Goal: Navigation & Orientation: Find specific page/section

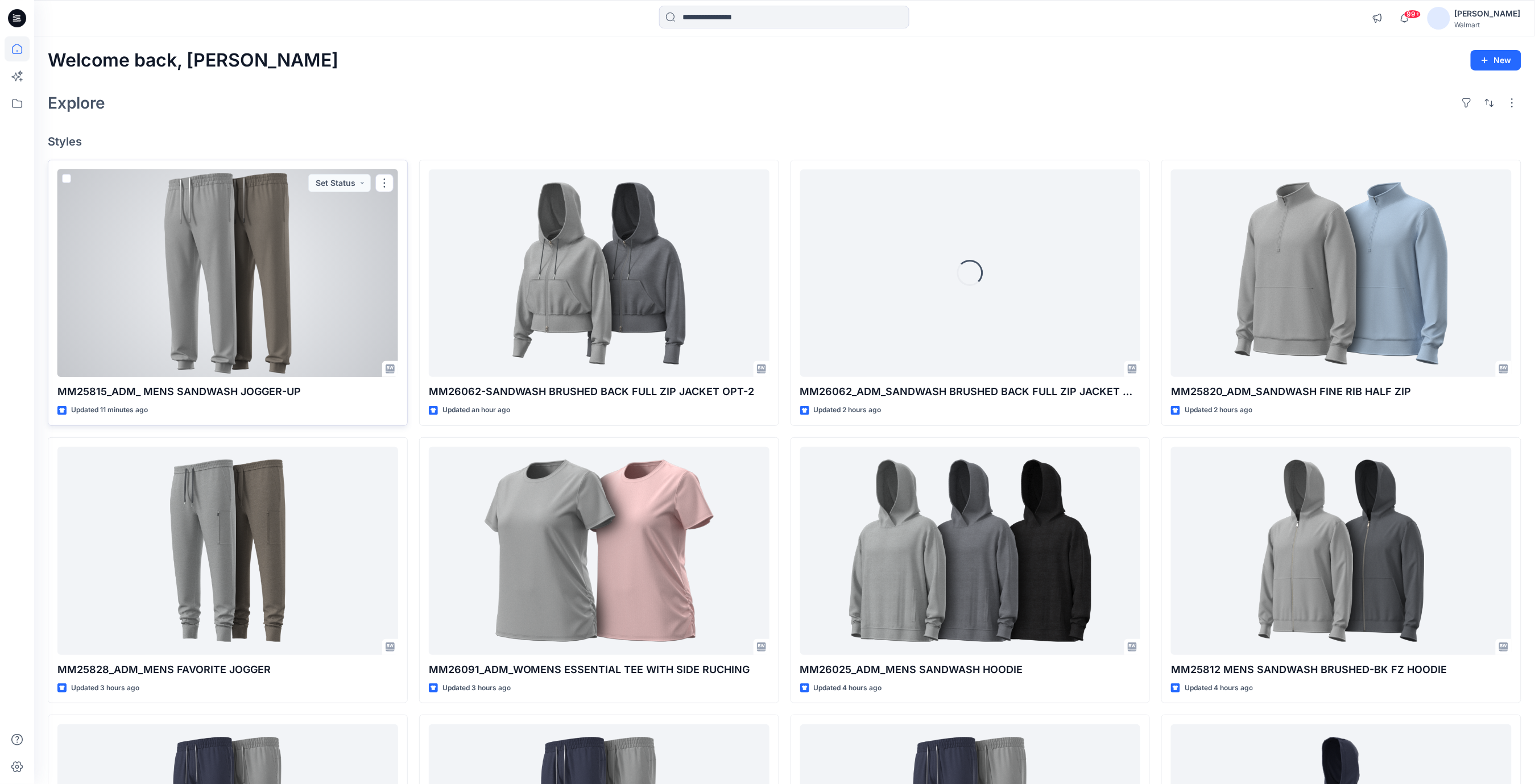
click at [265, 253] on div at bounding box center [227, 273] width 340 height 208
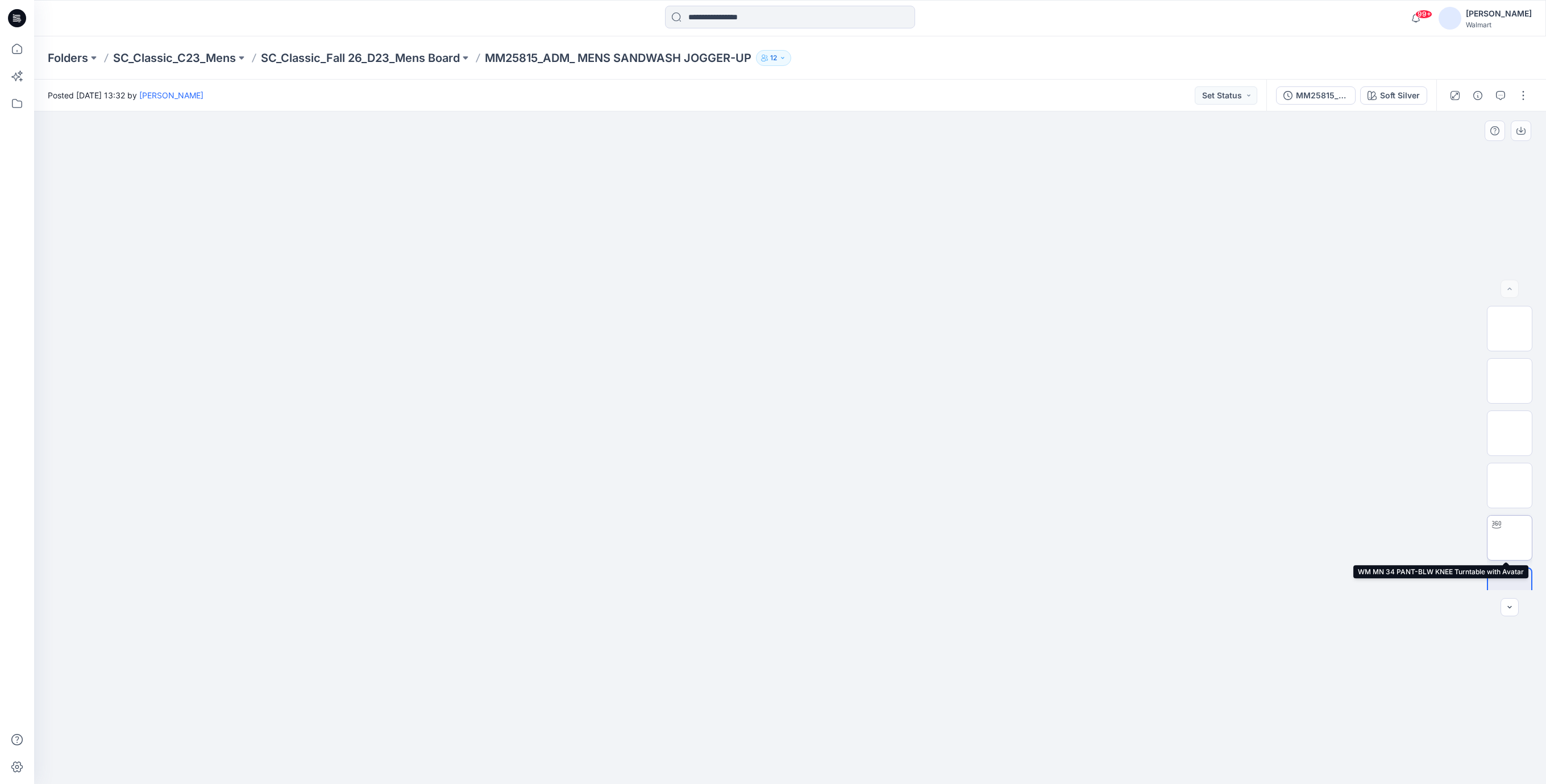
click at [1510, 538] on img at bounding box center [1510, 538] width 0 height 0
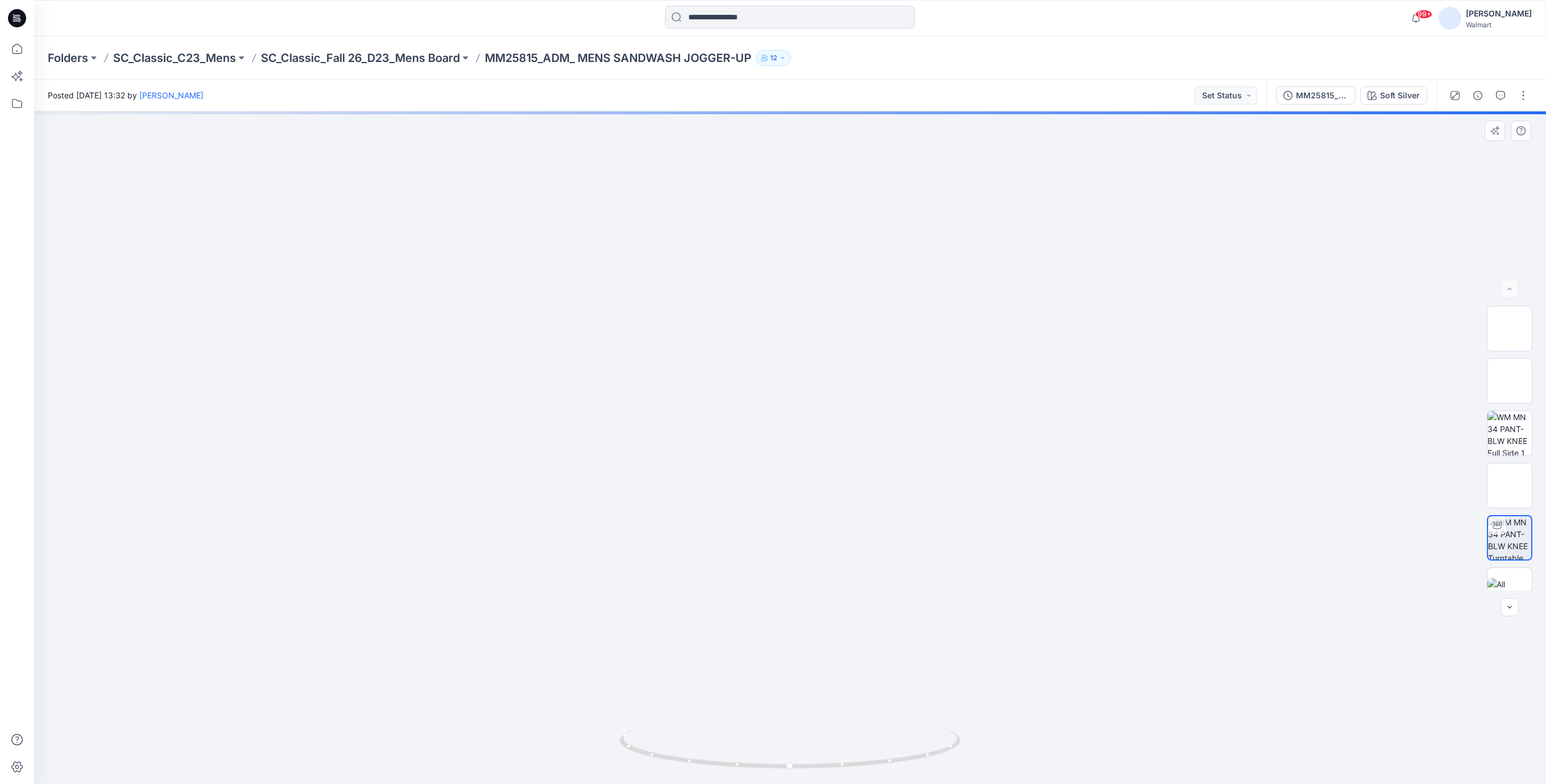
drag, startPoint x: 829, startPoint y: 487, endPoint x: 838, endPoint y: 231, distance: 256.2
click at [838, 231] on img at bounding box center [790, 366] width 835 height 835
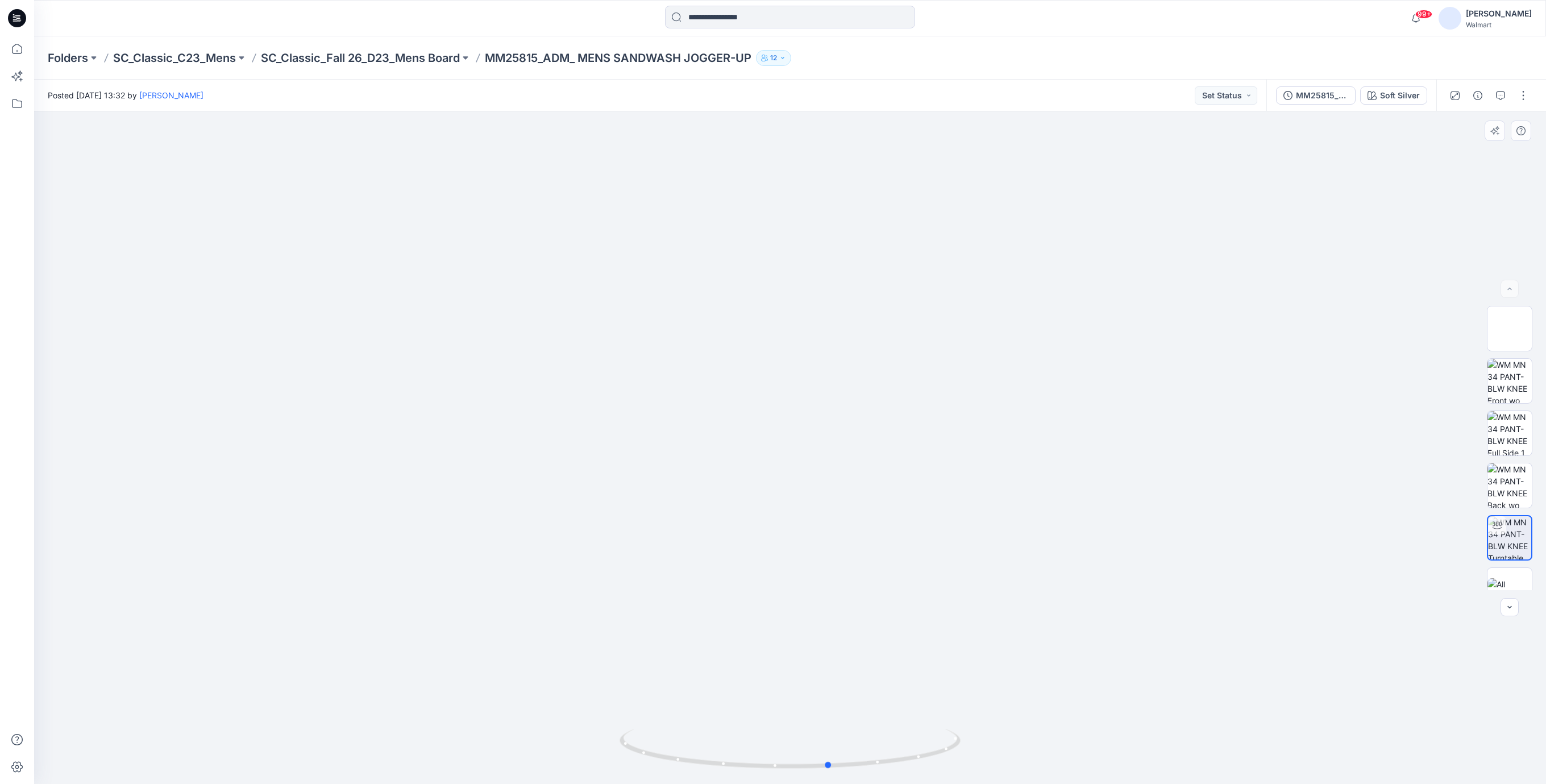
drag, startPoint x: 881, startPoint y: 757, endPoint x: 587, endPoint y: 739, distance: 294.6
click at [580, 748] on div at bounding box center [790, 448] width 1512 height 672
click at [17, 23] on icon at bounding box center [17, 18] width 18 height 18
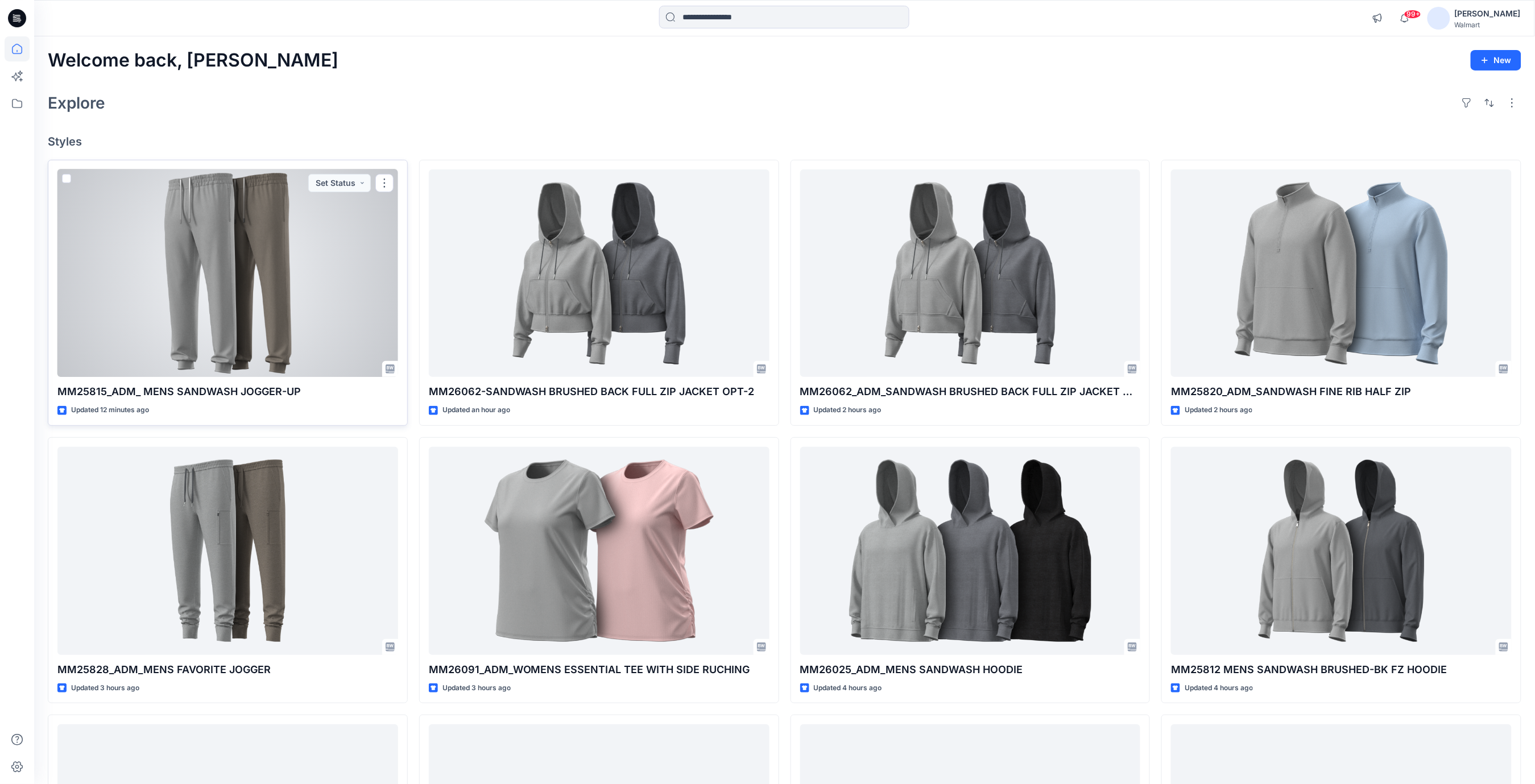
click at [259, 254] on div at bounding box center [227, 273] width 340 height 208
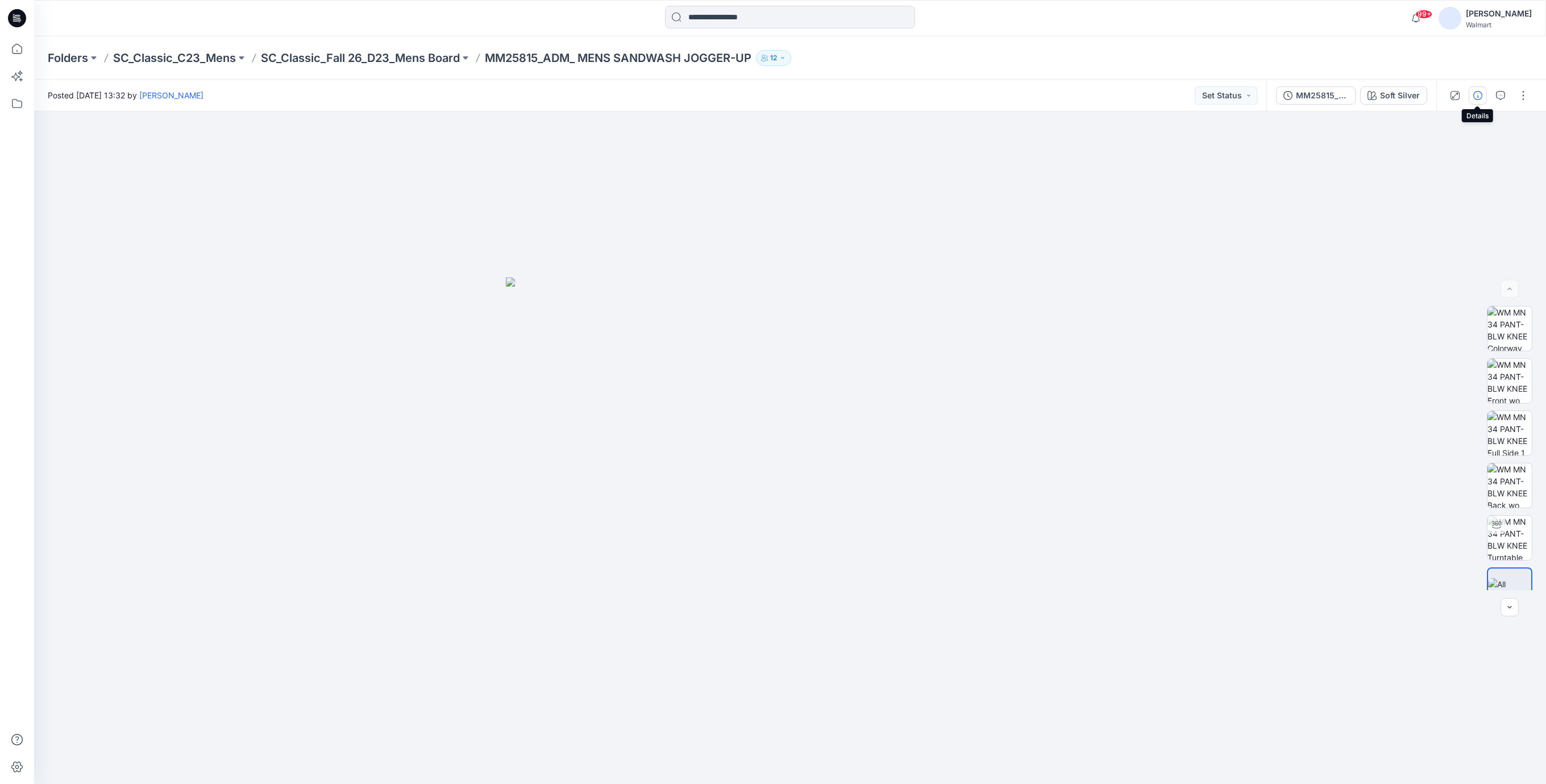
click at [1476, 94] on icon "button" at bounding box center [1478, 95] width 9 height 9
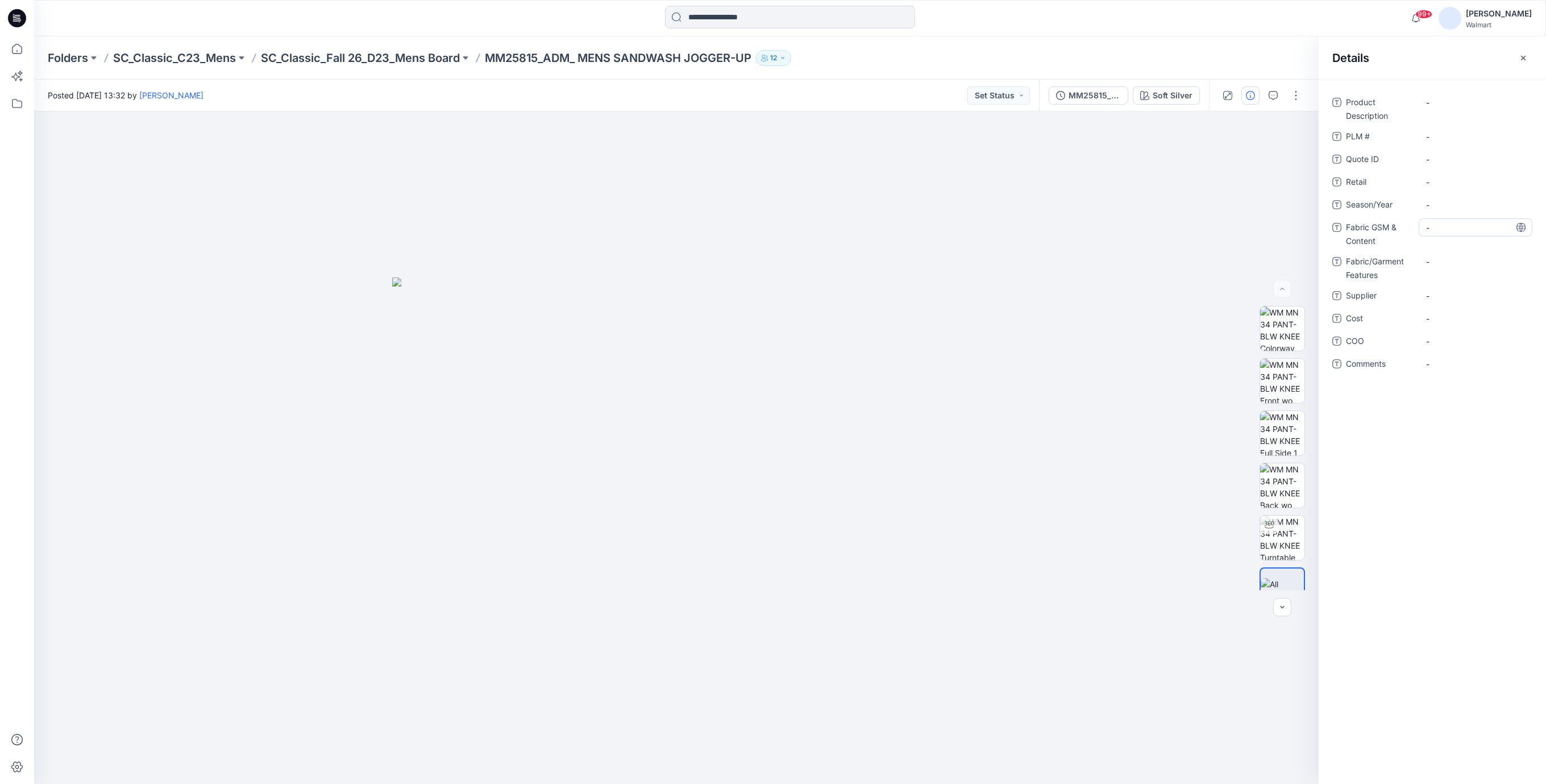
click at [1440, 229] on Content "-" at bounding box center [1476, 228] width 99 height 12
type textarea "**********"
click at [1440, 263] on Features "-" at bounding box center [1476, 269] width 99 height 12
drag, startPoint x: 488, startPoint y: 57, endPoint x: 857, endPoint y: 72, distance: 369.3
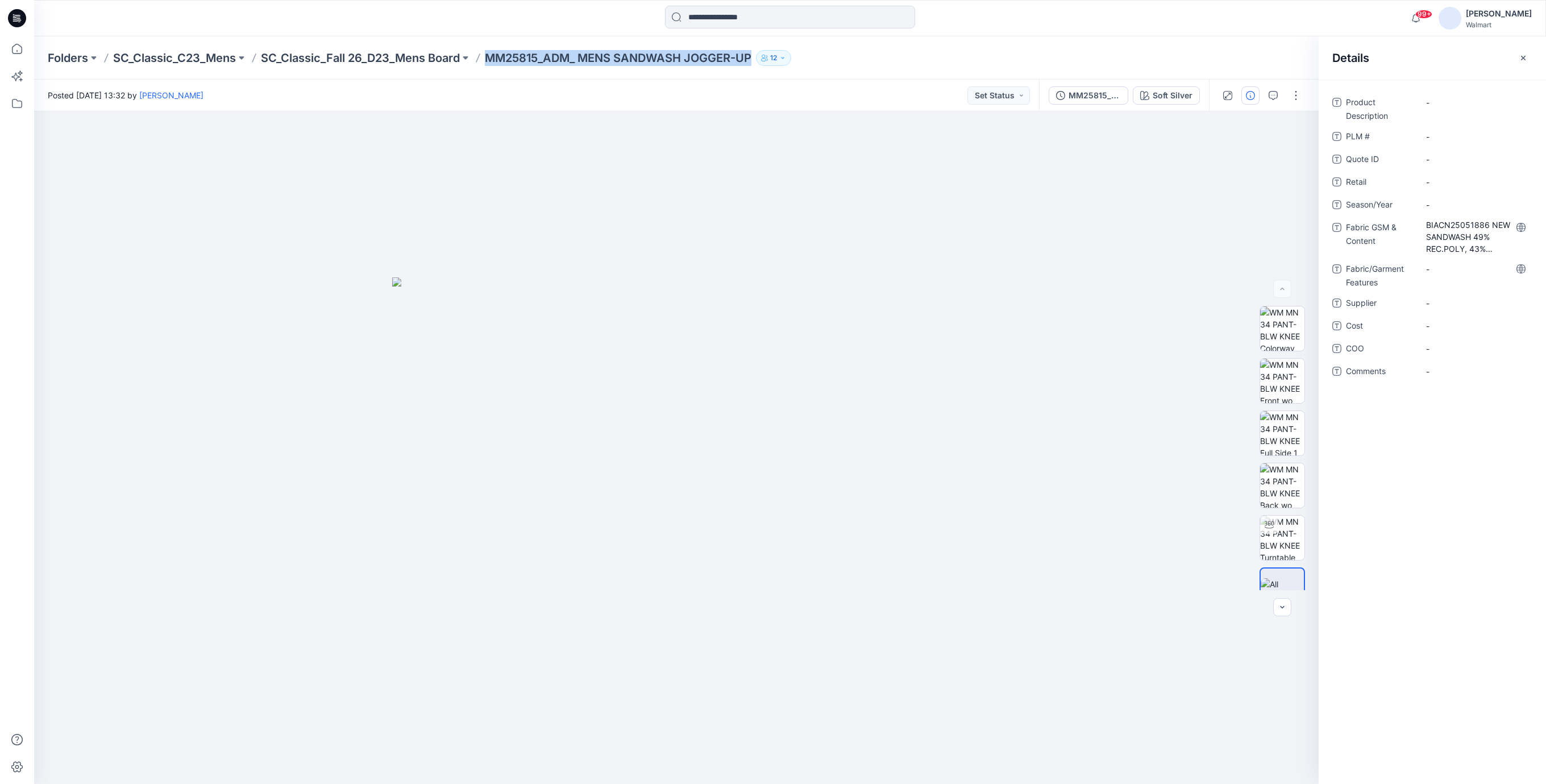
click at [857, 72] on div "Folders SC_Classic_C23_Mens SC_Classic_Fall 26_D23_Mens Board MM25815_ADM_ MENS…" at bounding box center [790, 58] width 1512 height 43
copy div "MM25815_ADM_ MENS SANDWASH JOGGER-UP 12"
click at [1440, 108] on div "-" at bounding box center [1476, 102] width 114 height 18
type textarea "**********"
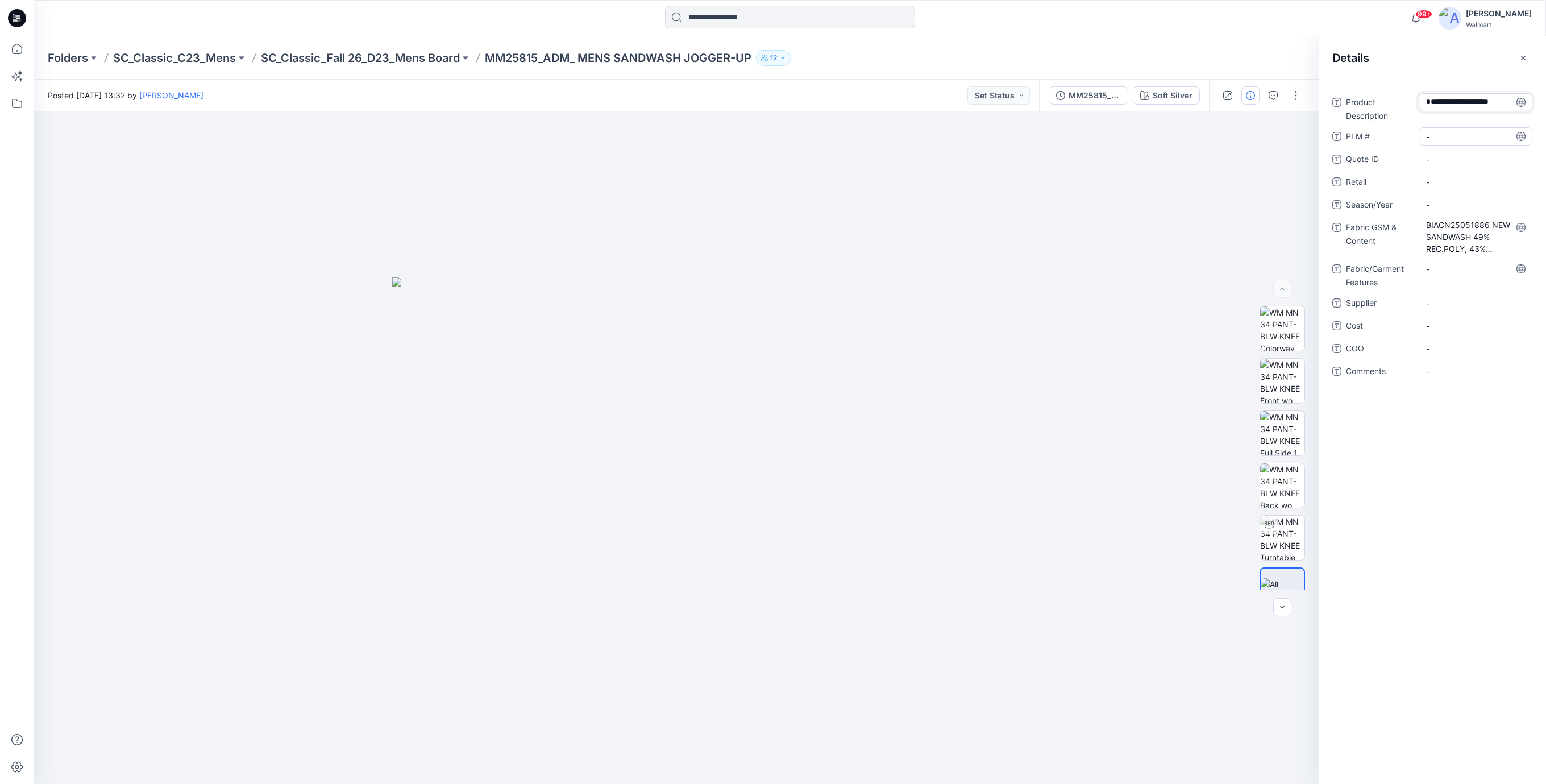
click at [1457, 145] on div "-" at bounding box center [1476, 136] width 114 height 18
type textarea "***"
click at [1443, 168] on div "-" at bounding box center [1476, 159] width 114 height 18
type textarea "***"
click at [1454, 187] on span "-" at bounding box center [1476, 182] width 99 height 12
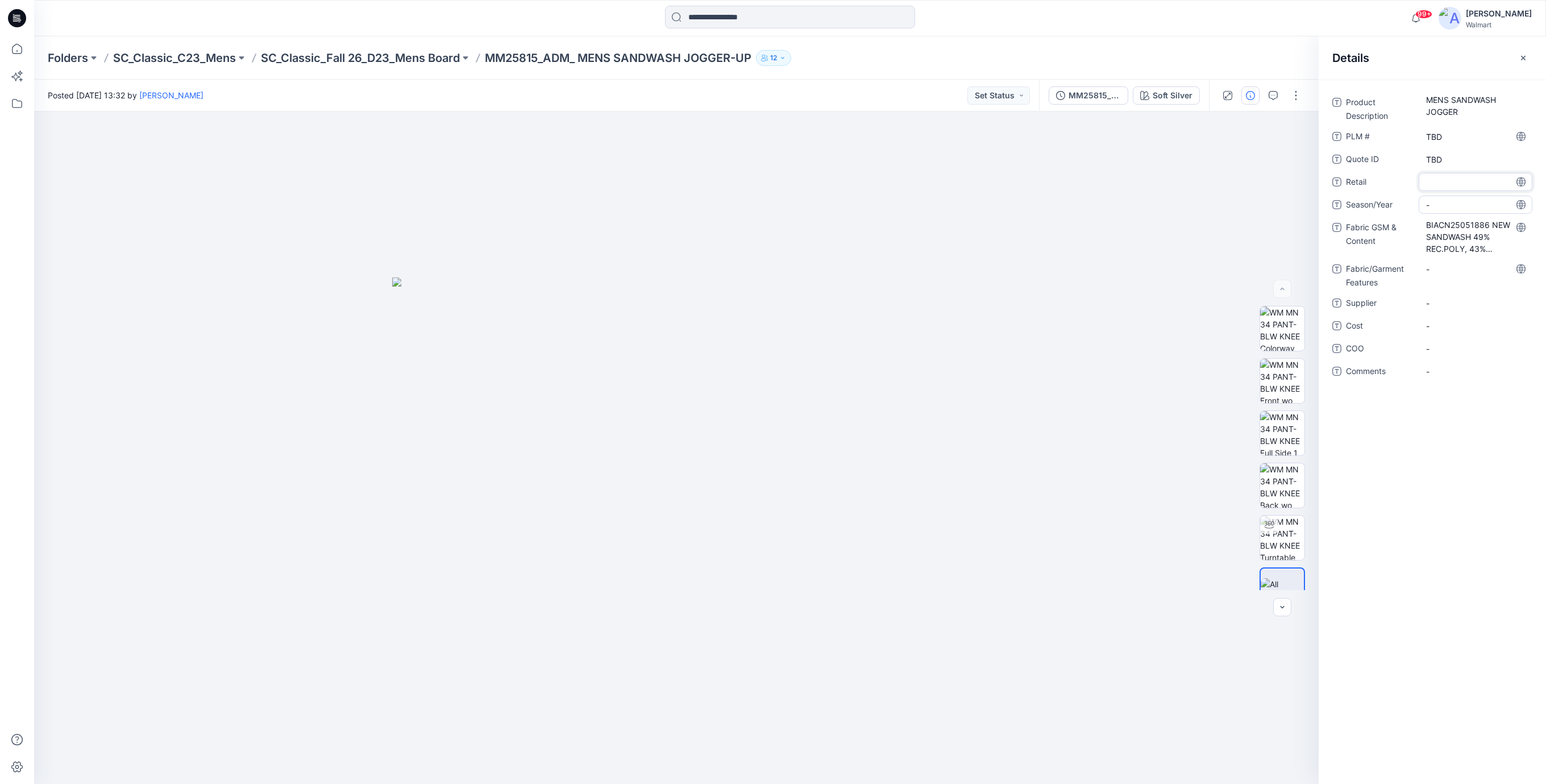
click at [1453, 204] on span "-" at bounding box center [1476, 205] width 99 height 12
type textarea "*******"
click at [1432, 300] on span "-" at bounding box center [1476, 303] width 99 height 12
type textarea "*"
type textarea "**********"
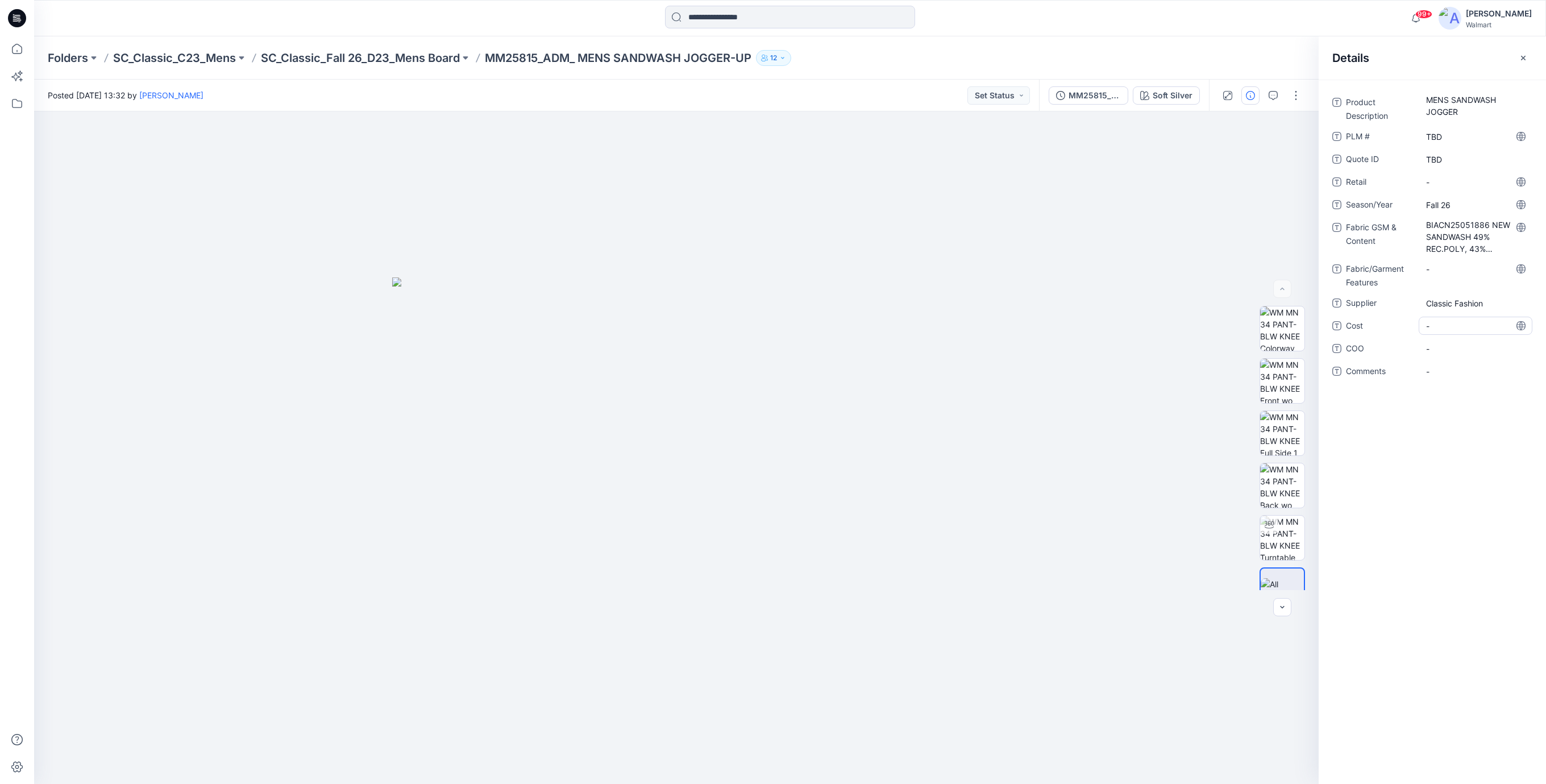
drag, startPoint x: 1443, startPoint y: 333, endPoint x: 1450, endPoint y: 313, distance: 21.2
click at [1444, 331] on div "-" at bounding box center [1476, 325] width 114 height 18
click at [1450, 308] on span "Classic Fashion" at bounding box center [1476, 303] width 99 height 12
click at [1450, 331] on span "-" at bounding box center [1476, 326] width 99 height 12
click at [0, 12] on html "99+ Notifications Your style MM25815_ADM_ MENS SANDWASH JOGGER-UP is ready 11 m…" at bounding box center [773, 392] width 1546 height 784
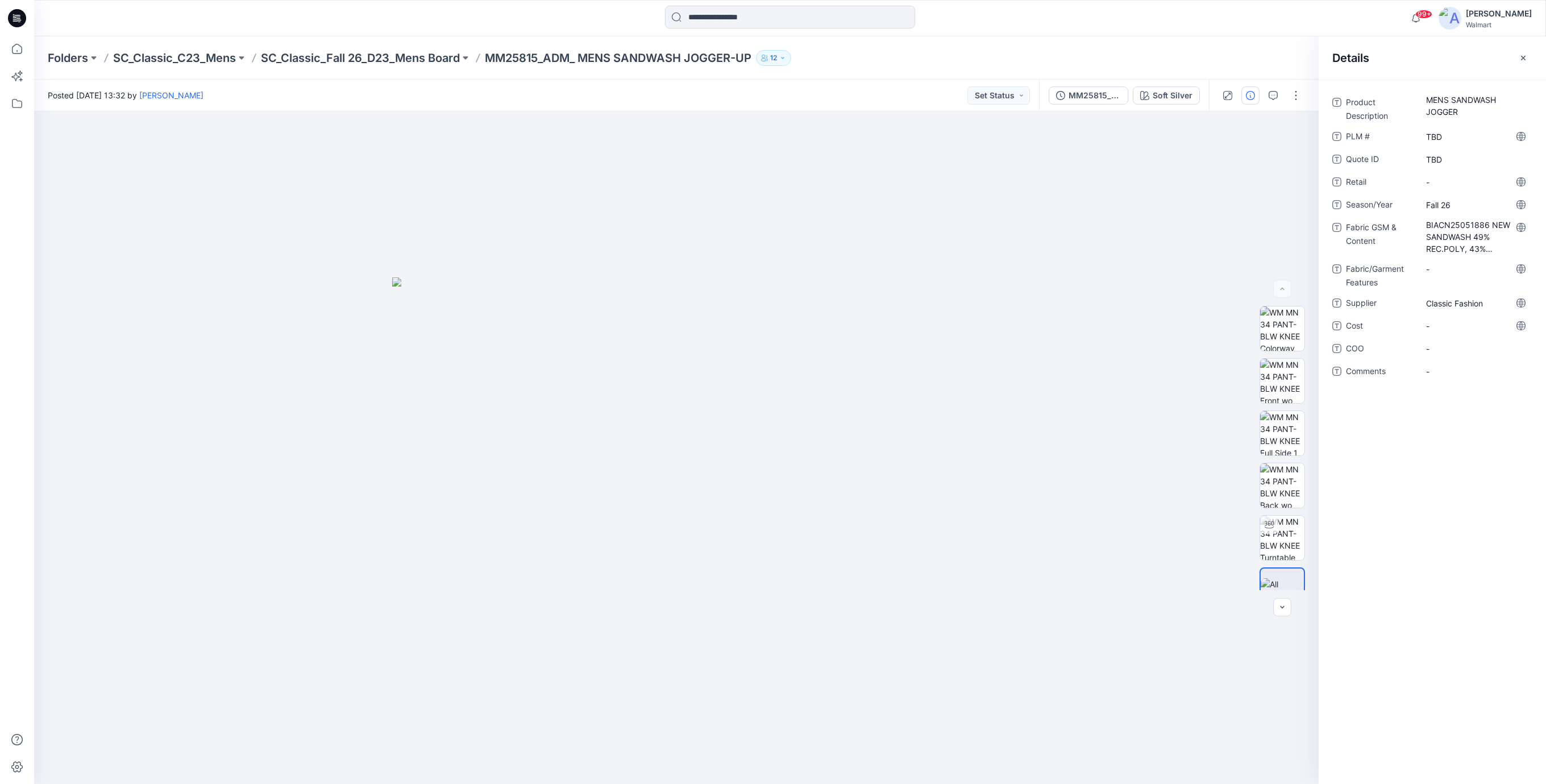
click at [20, 22] on icon at bounding box center [20, 22] width 3 height 1
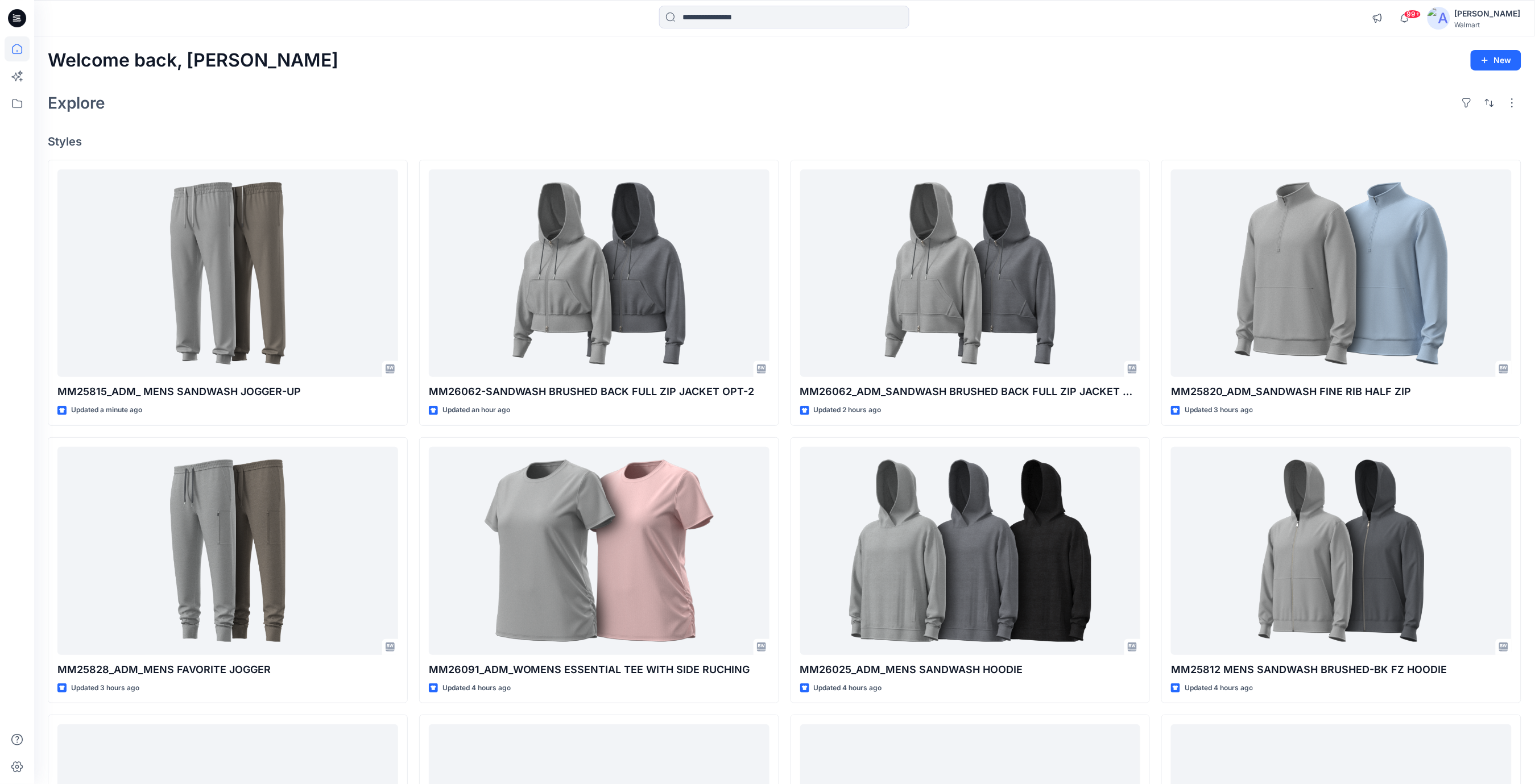
drag, startPoint x: 461, startPoint y: 99, endPoint x: 323, endPoint y: 72, distance: 140.6
click at [460, 99] on div "Explore" at bounding box center [784, 103] width 1473 height 27
click at [20, 16] on icon at bounding box center [17, 18] width 18 height 18
click at [20, 103] on icon at bounding box center [17, 103] width 25 height 25
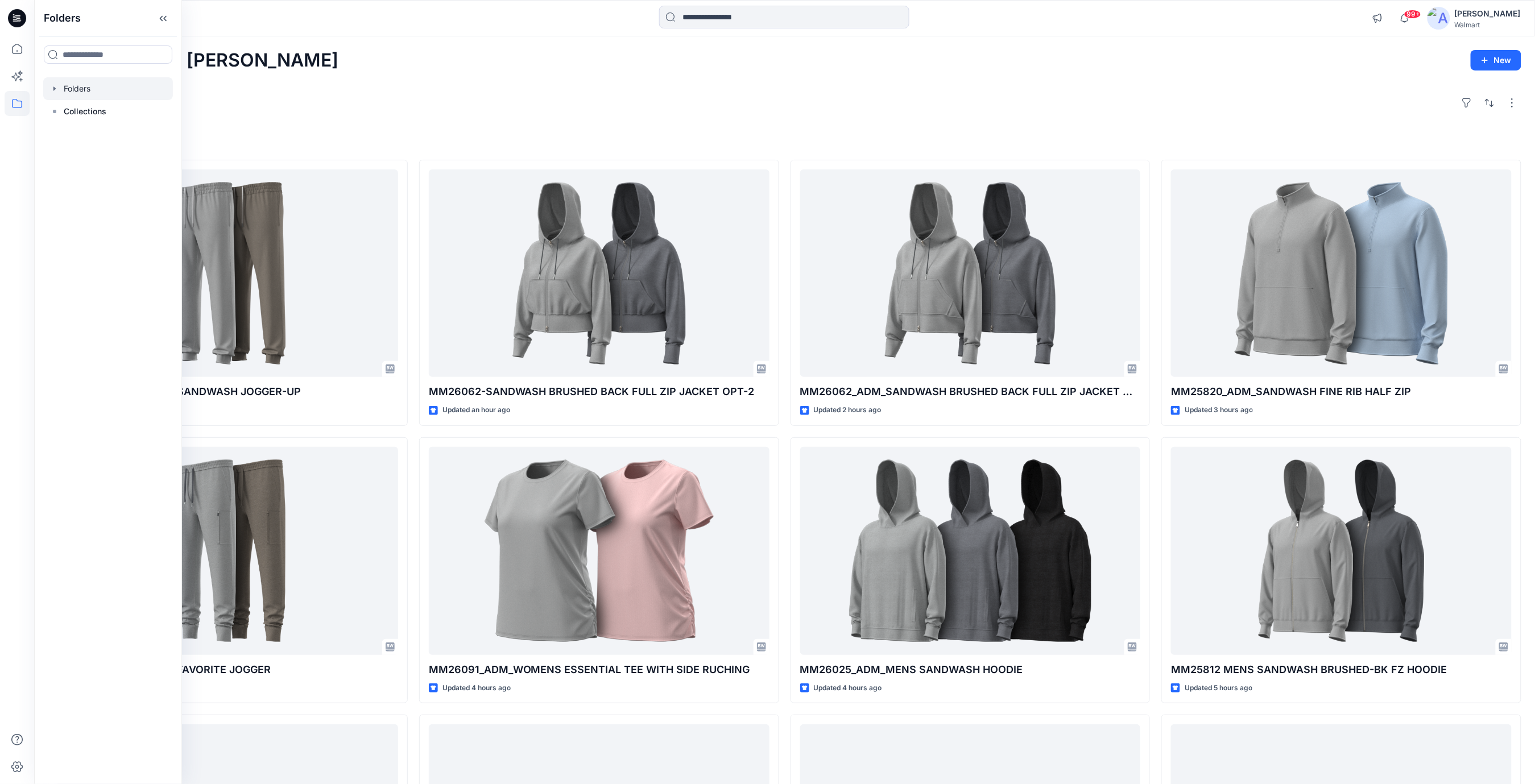
click at [84, 91] on div at bounding box center [108, 89] width 130 height 23
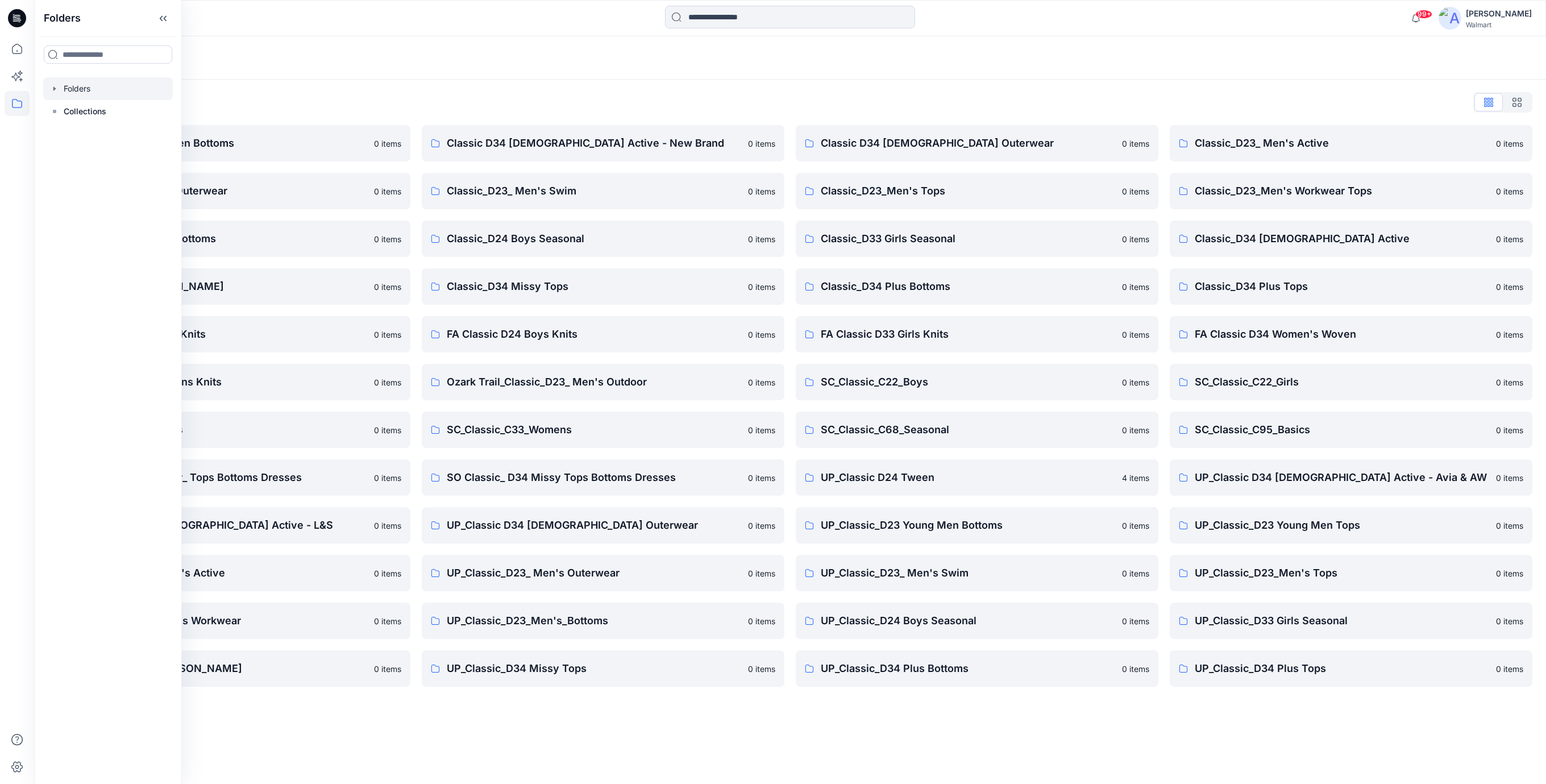
click at [582, 107] on div "Folders List" at bounding box center [790, 102] width 1485 height 18
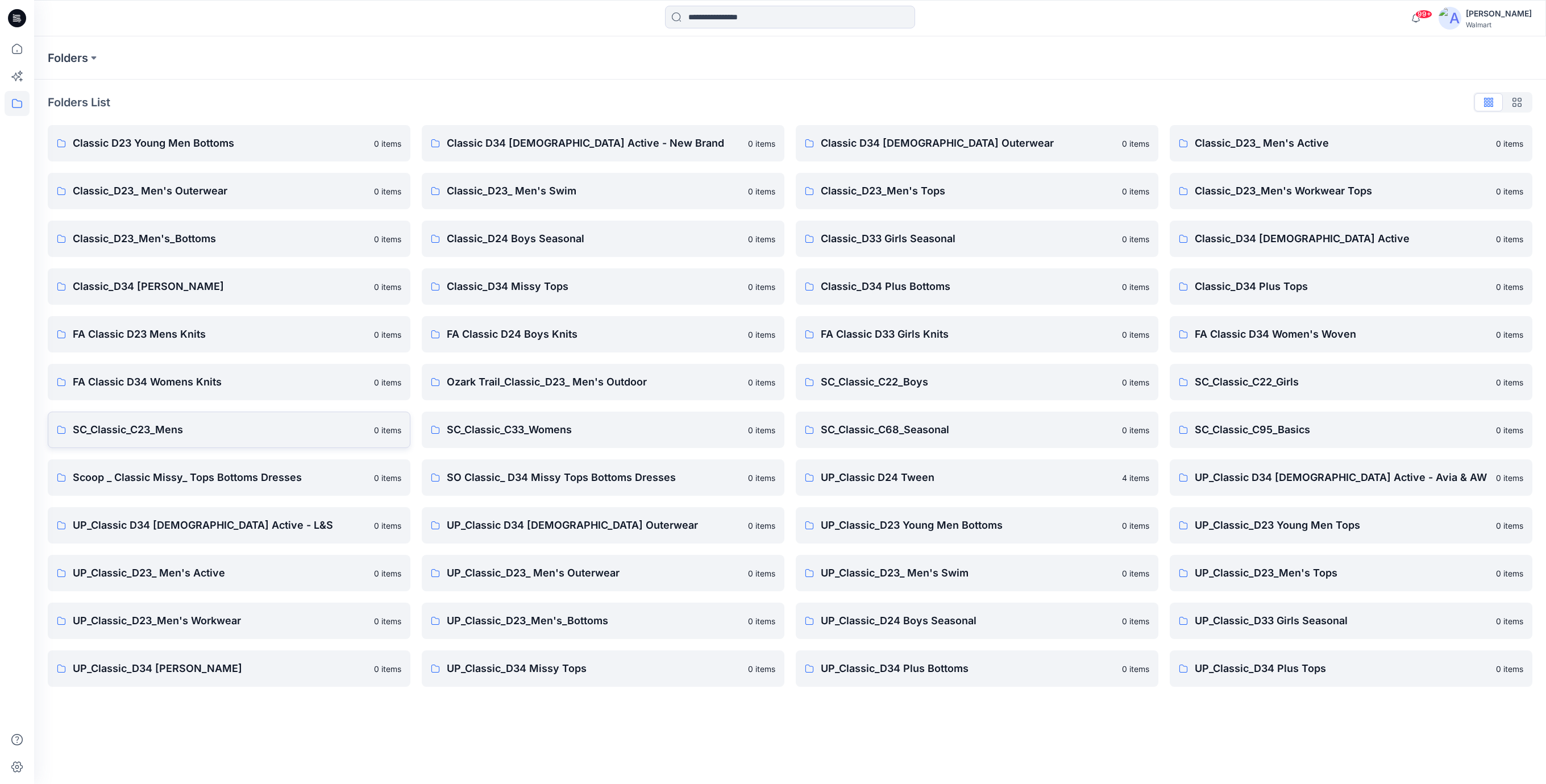
click at [139, 432] on p "SC_Classic_C23_Mens" at bounding box center [220, 430] width 294 height 16
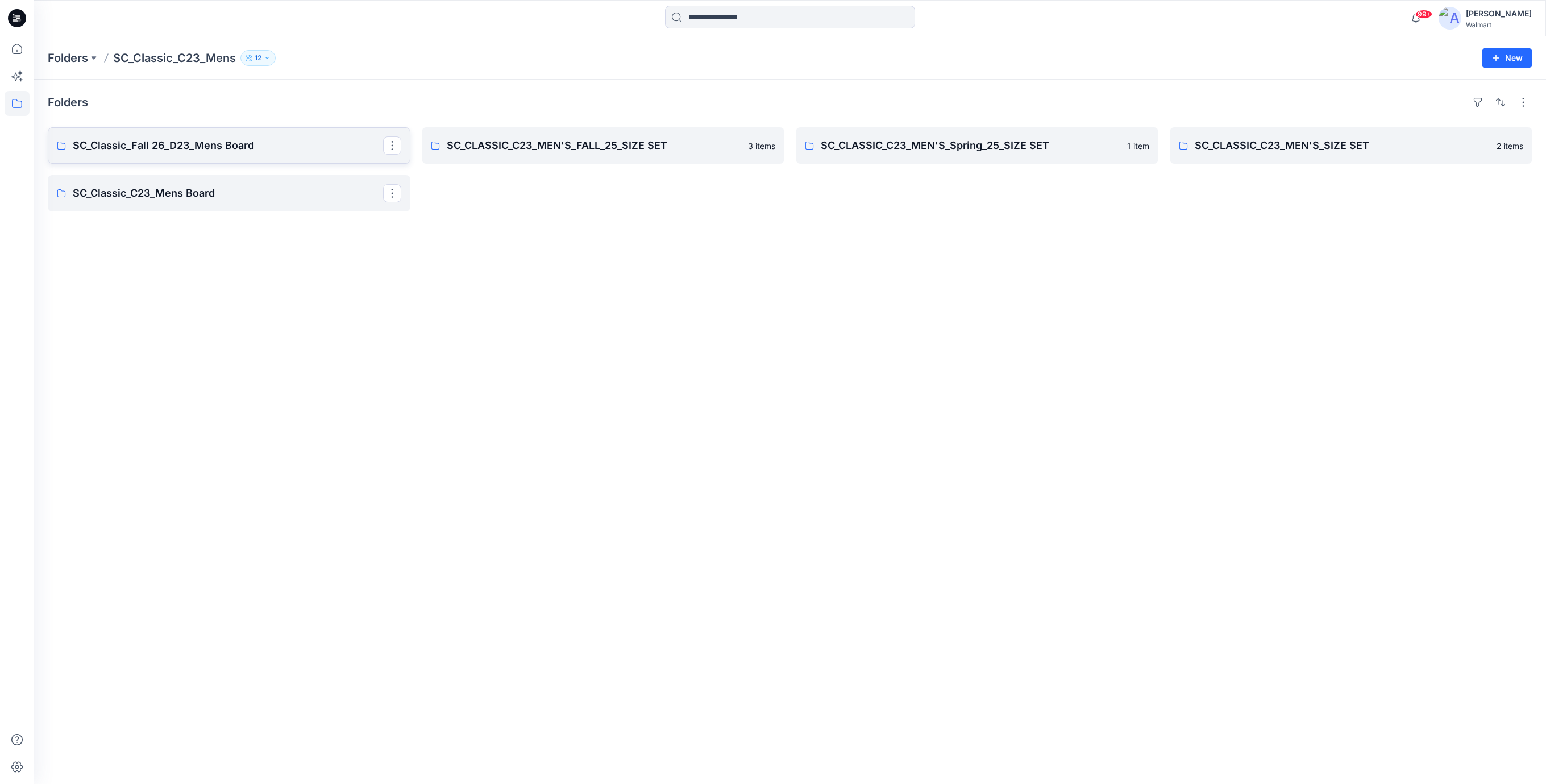
click at [183, 148] on p "SC_Classic_Fall 26_D23_Mens Board" at bounding box center [228, 145] width 311 height 16
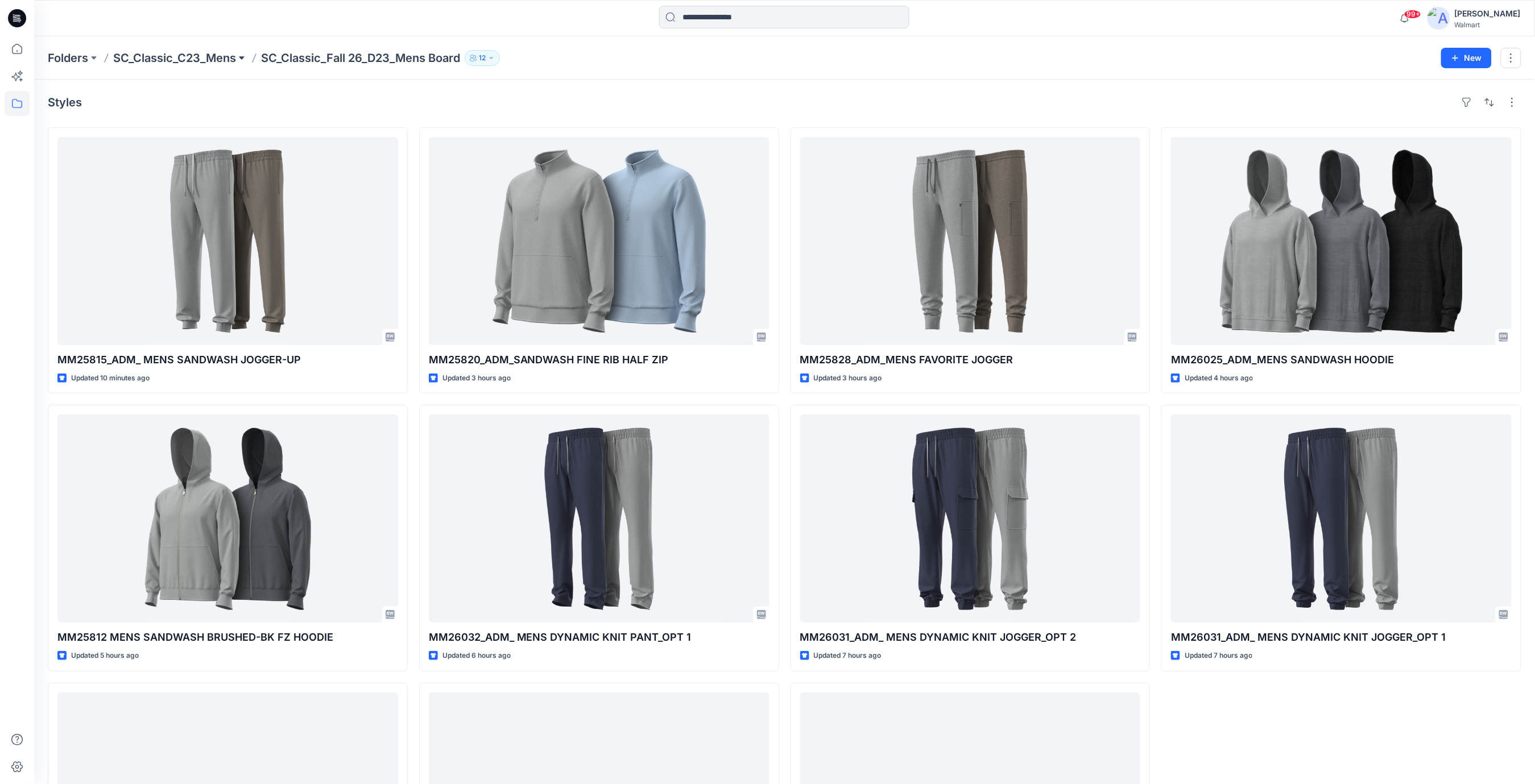
click at [243, 57] on button at bounding box center [242, 58] width 12 height 16
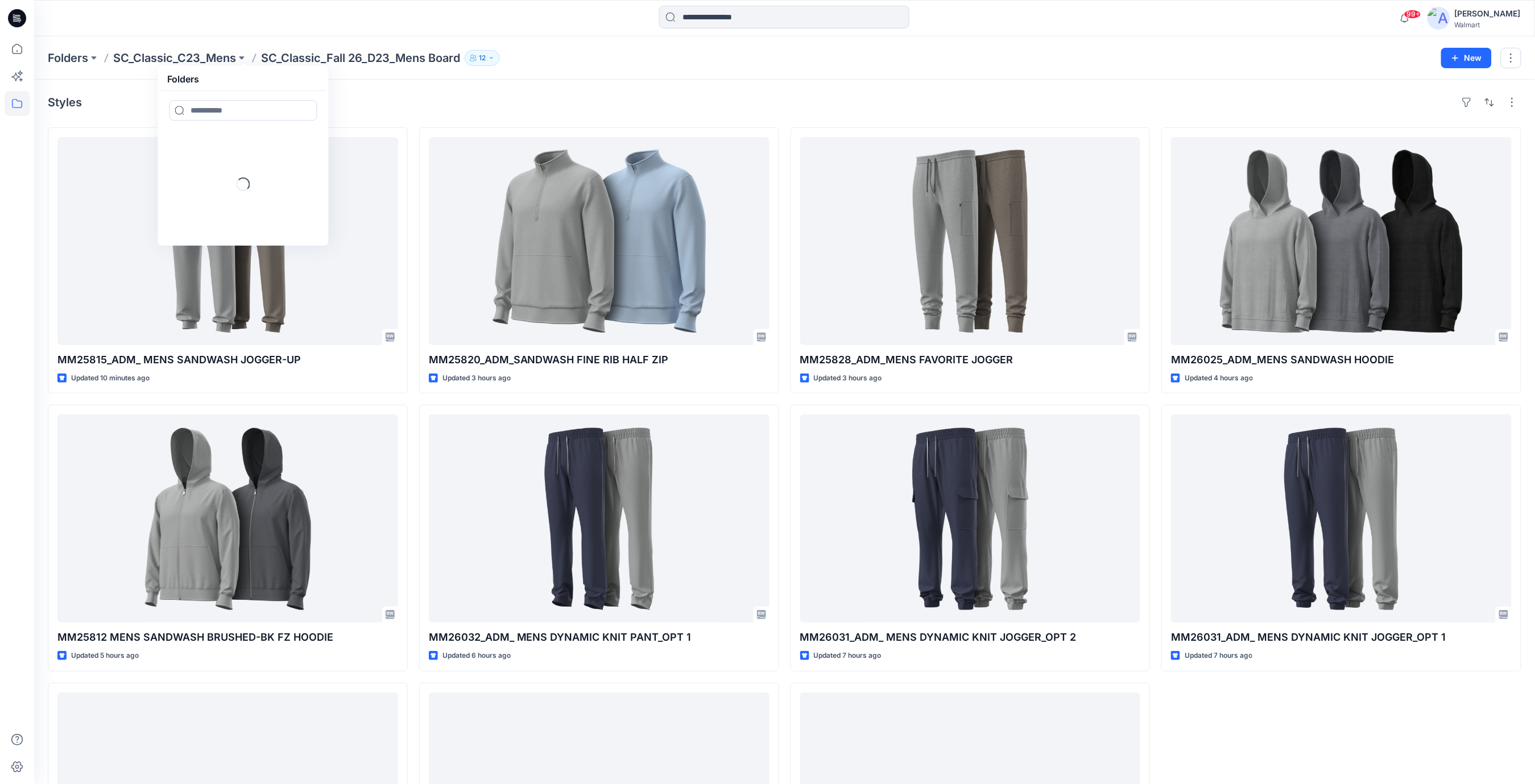
click at [1494, 16] on div "[PERSON_NAME]" at bounding box center [1487, 14] width 66 height 14
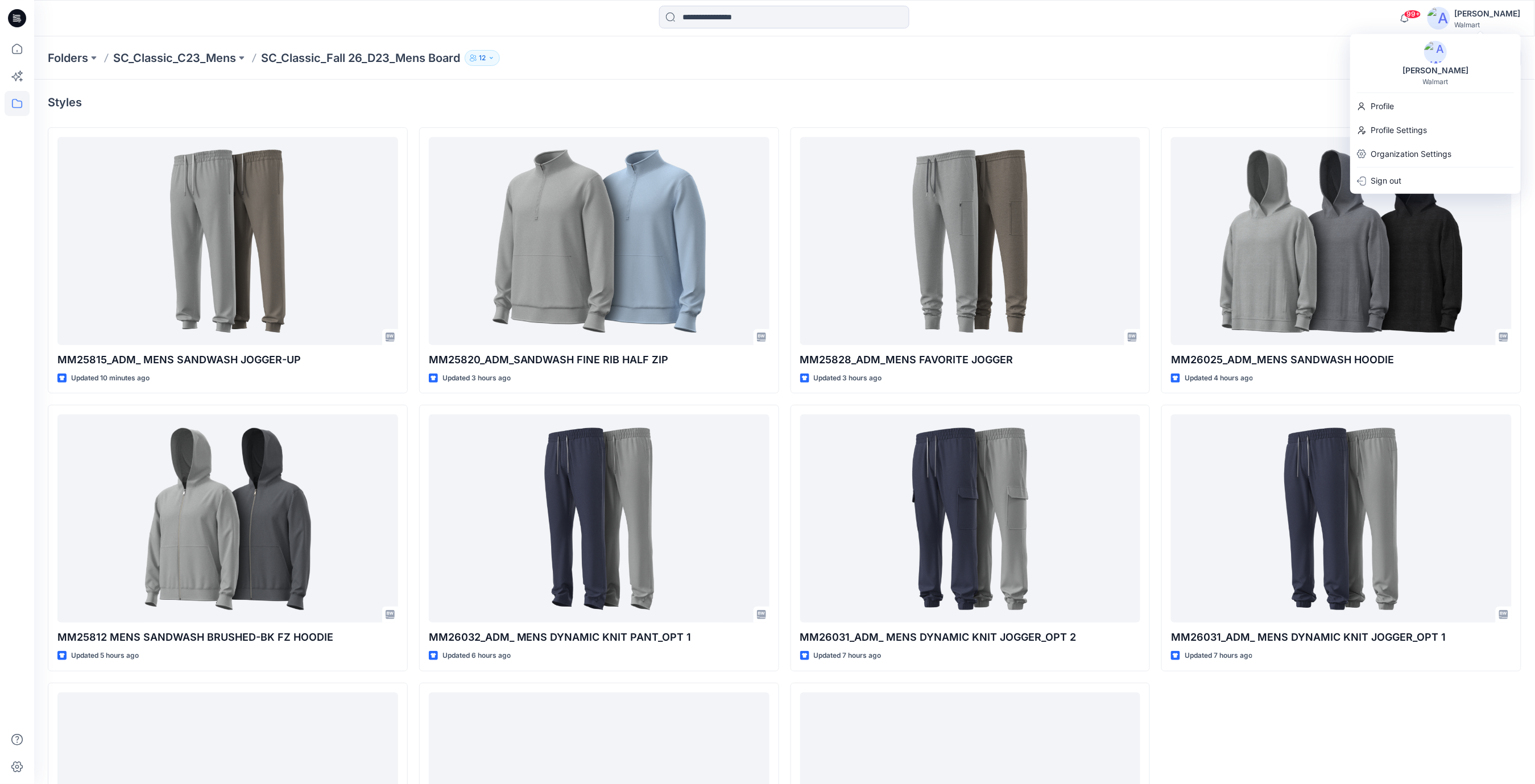
click at [1496, 9] on div "[PERSON_NAME]" at bounding box center [1487, 14] width 66 height 14
click at [1497, 9] on div "[PERSON_NAME]" at bounding box center [1487, 14] width 66 height 14
click at [1389, 126] on p "Profile Settings" at bounding box center [1398, 130] width 56 height 22
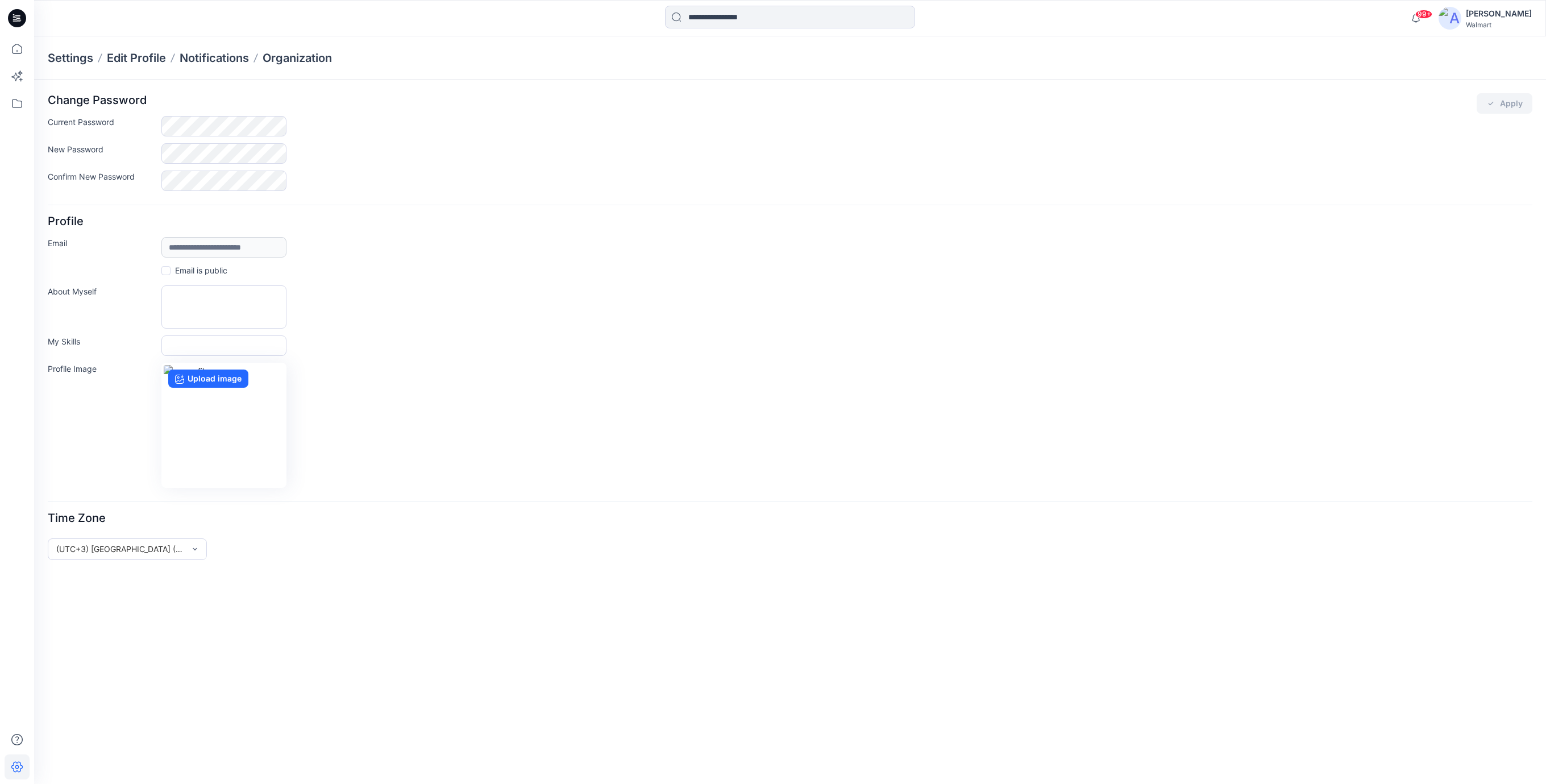
click at [1505, 11] on div "[PERSON_NAME]" at bounding box center [1499, 14] width 66 height 14
click at [1389, 105] on p "Profile" at bounding box center [1394, 106] width 23 height 22
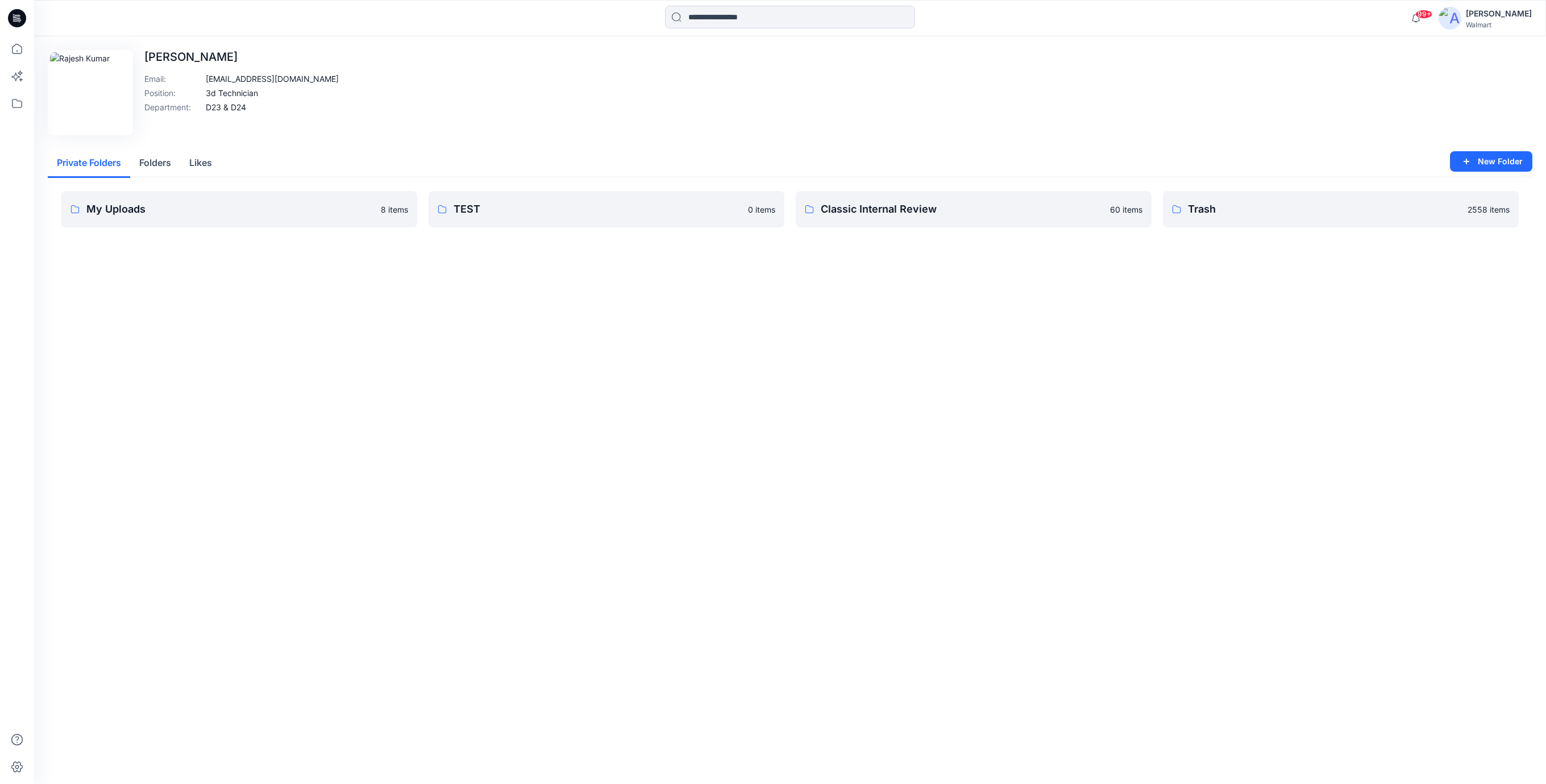
click at [16, 20] on icon at bounding box center [15, 19] width 4 height 1
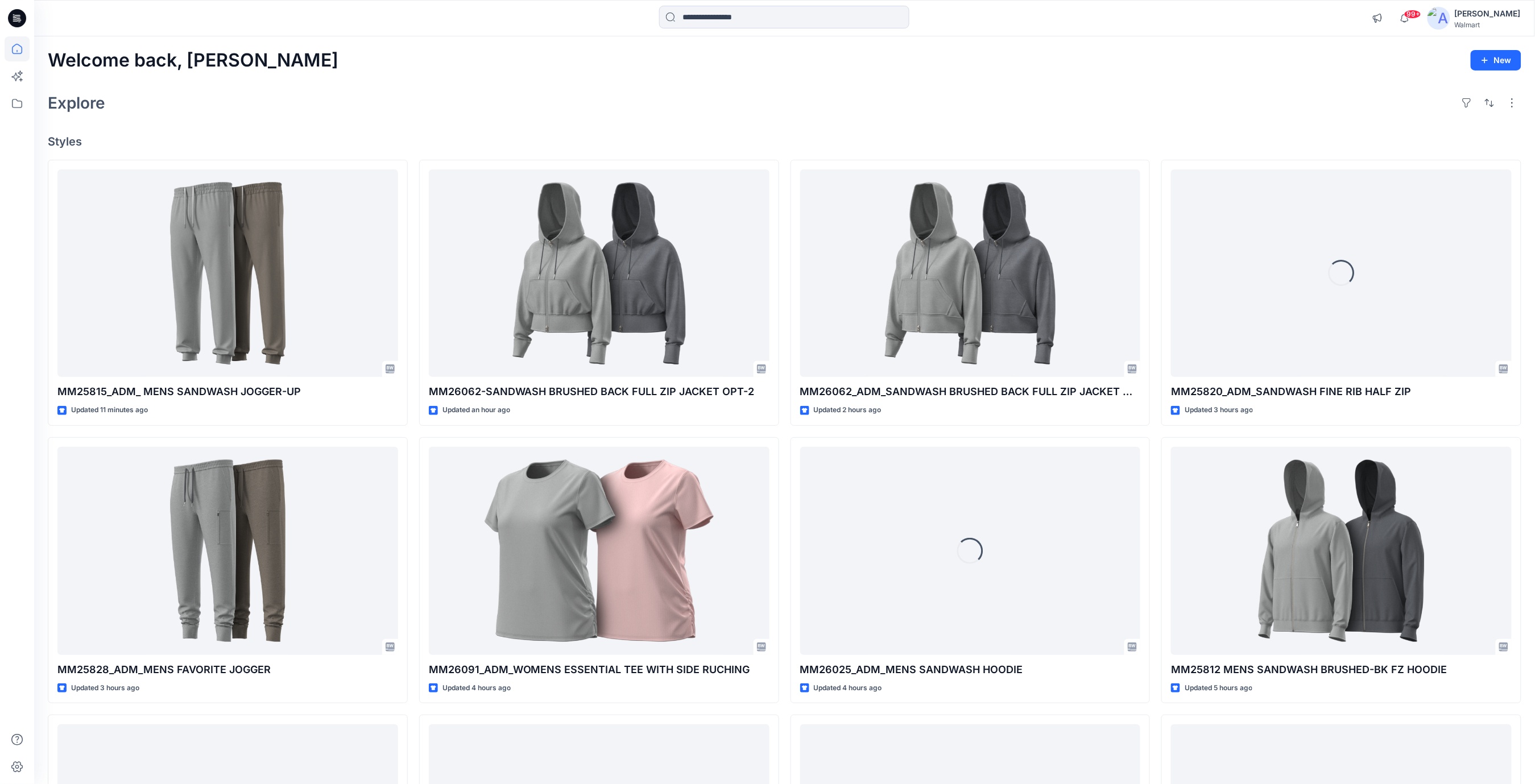
click at [387, 115] on div "Explore" at bounding box center [784, 103] width 1473 height 27
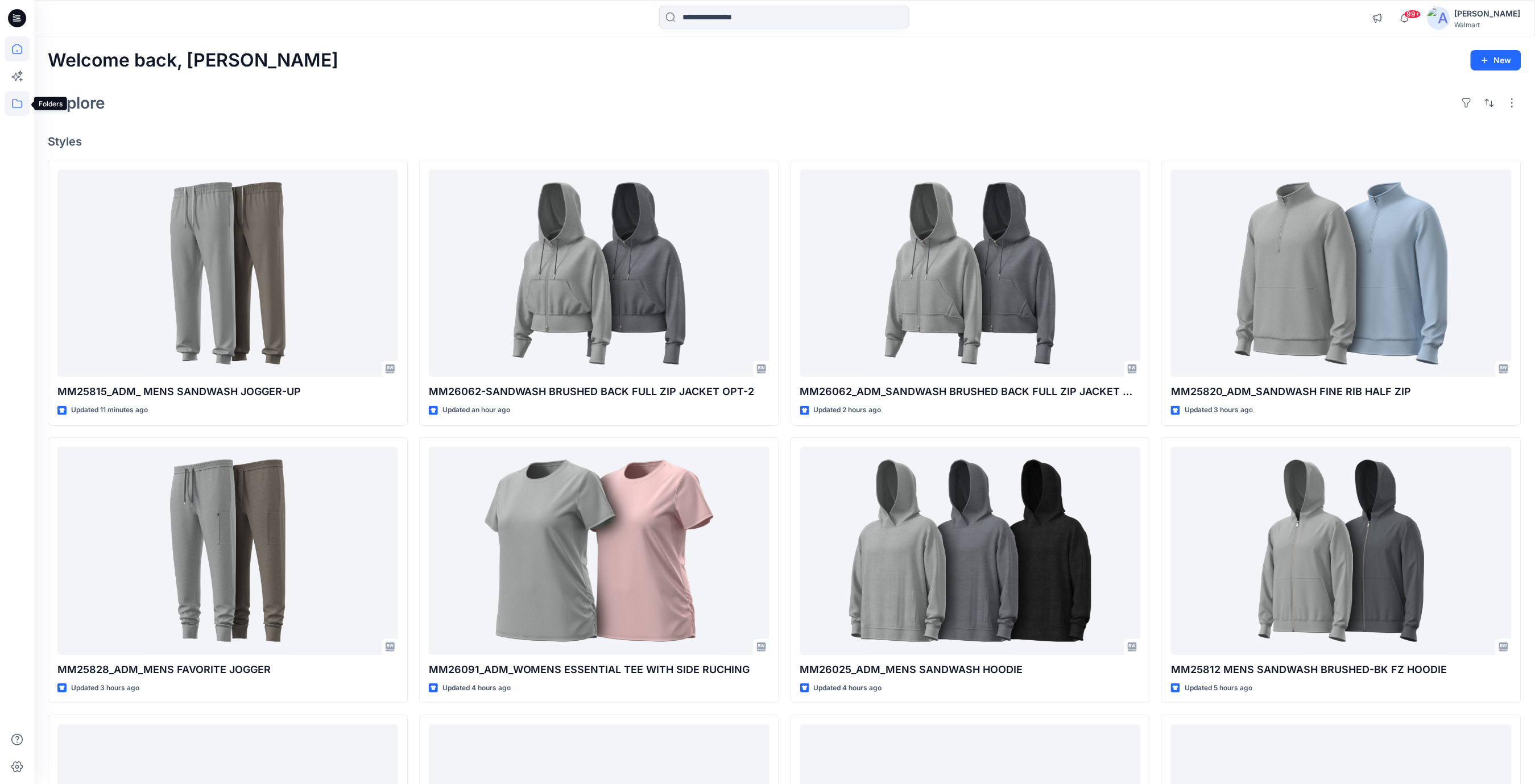
click at [16, 101] on icon at bounding box center [17, 103] width 25 height 25
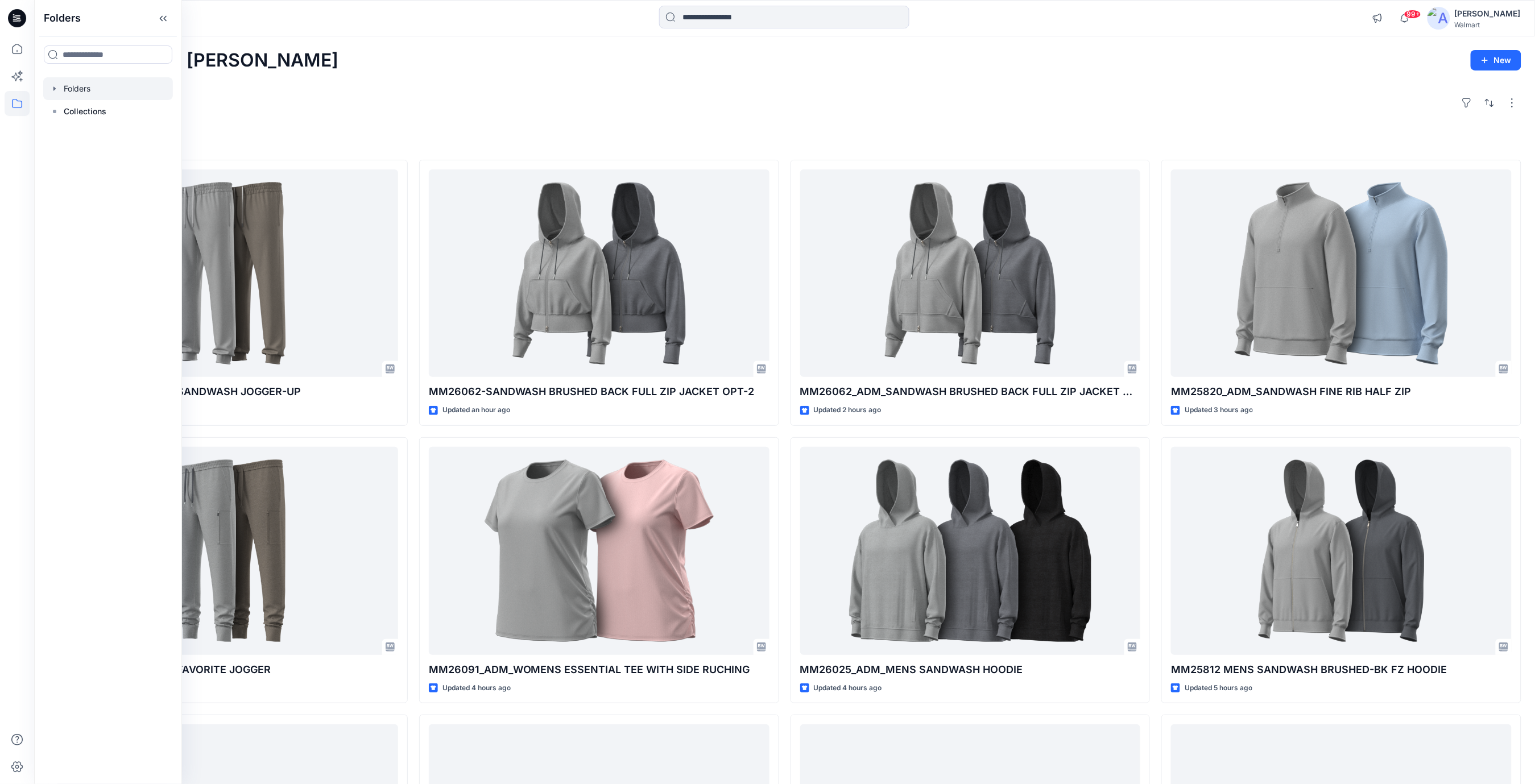
click at [75, 87] on div at bounding box center [108, 89] width 130 height 23
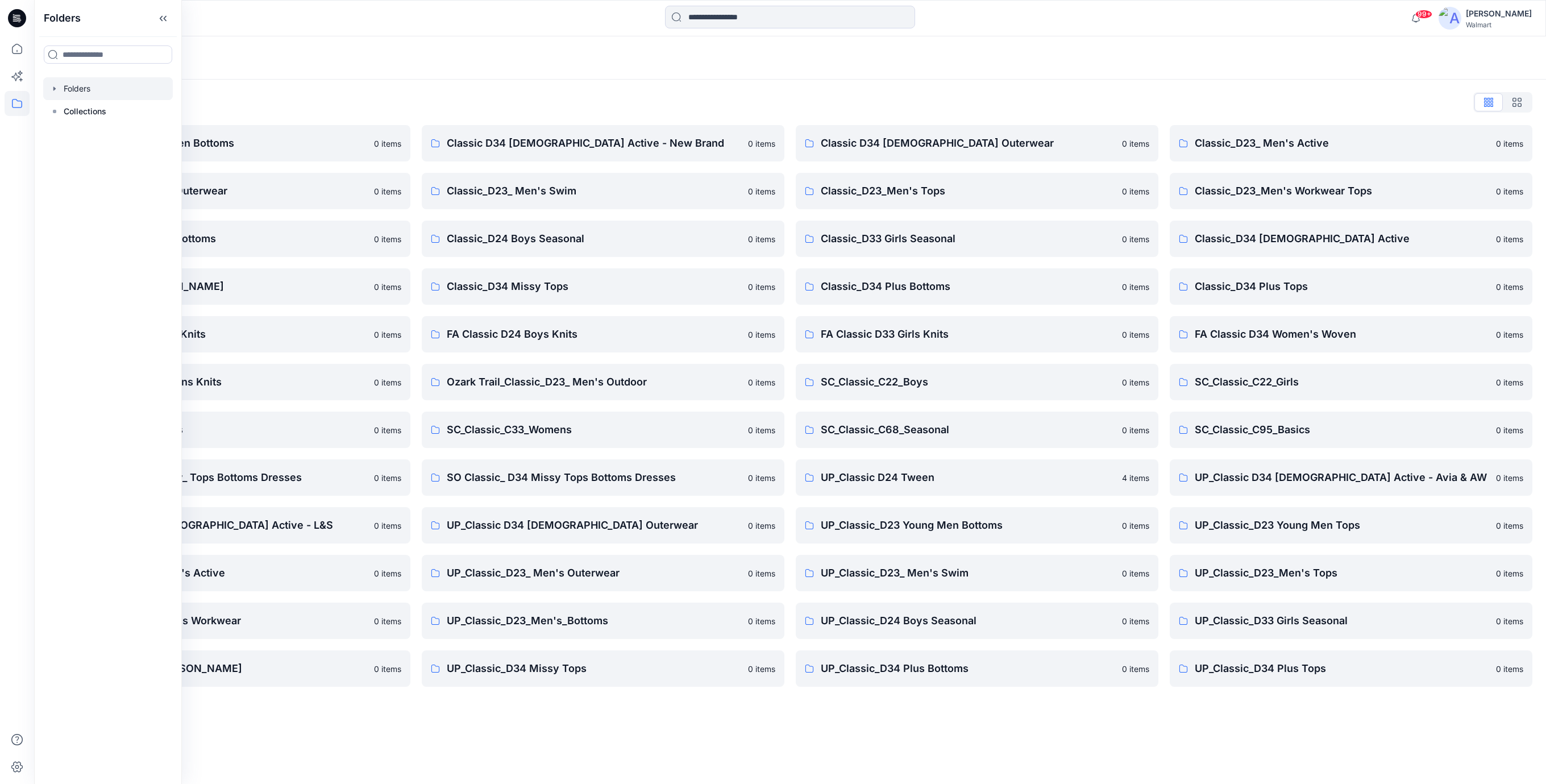
click at [447, 101] on div "Folders List" at bounding box center [790, 102] width 1485 height 18
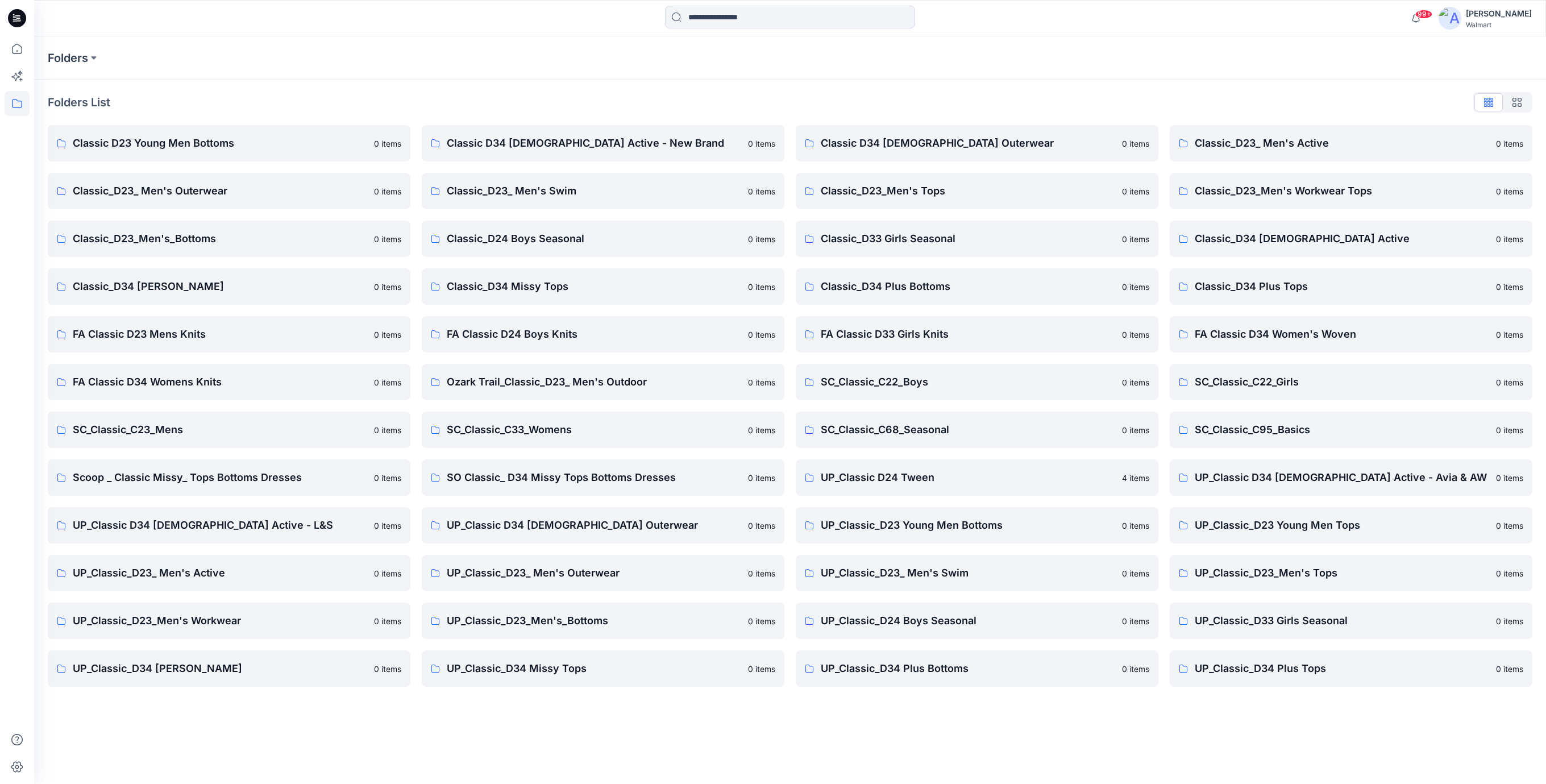
click at [702, 76] on div "Folders" at bounding box center [790, 58] width 1512 height 43
drag, startPoint x: 721, startPoint y: 729, endPoint x: 723, endPoint y: 701, distance: 28.1
click at [719, 729] on div "Folders Folders List Classic D23 Young Men Bottoms 0 items Classic_D23_ Men's O…" at bounding box center [790, 410] width 1512 height 747
click at [19, 18] on icon at bounding box center [18, 18] width 5 height 1
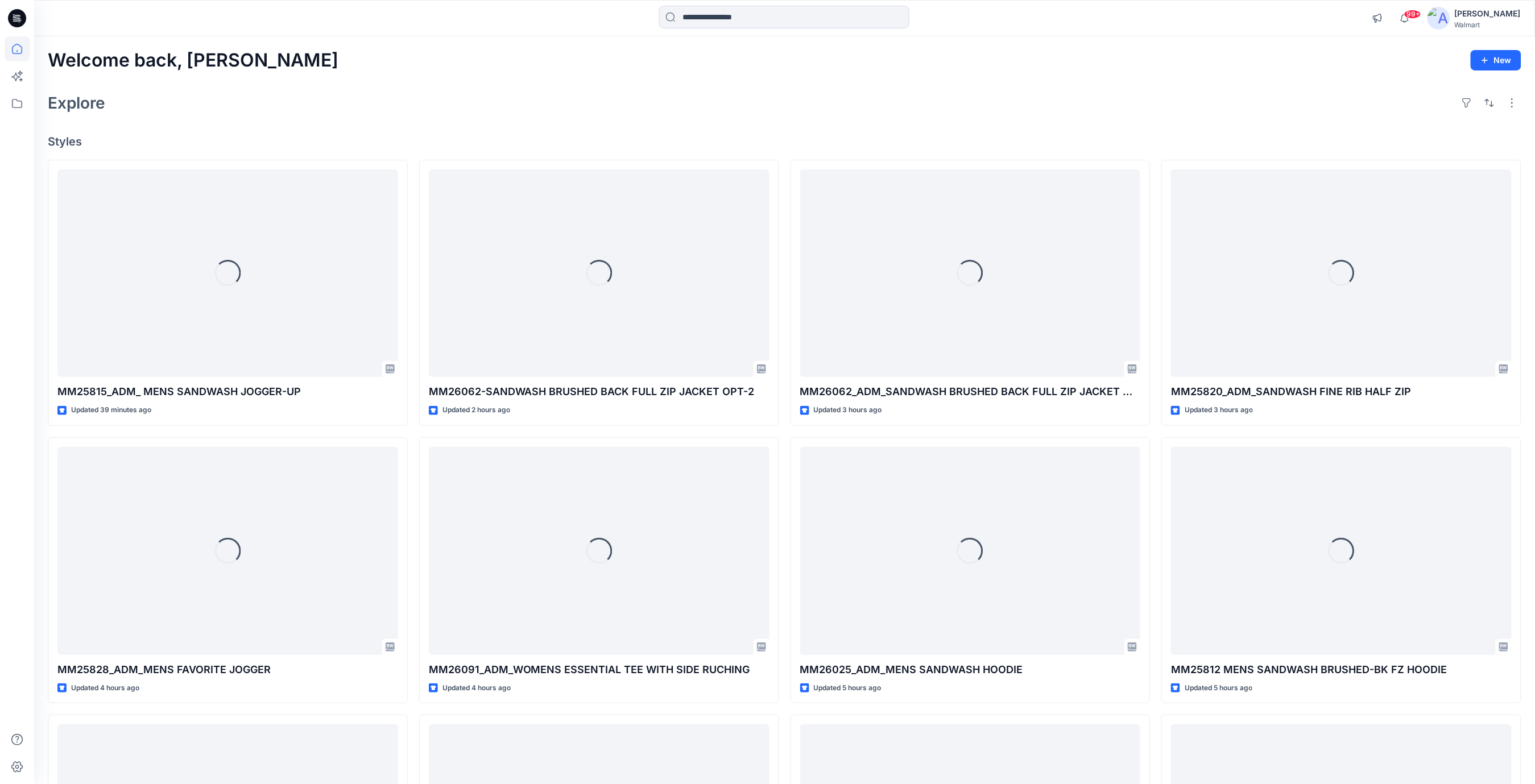
click at [1498, 9] on div "[PERSON_NAME]" at bounding box center [1487, 14] width 66 height 14
click at [1384, 103] on p "Profile" at bounding box center [1382, 106] width 23 height 22
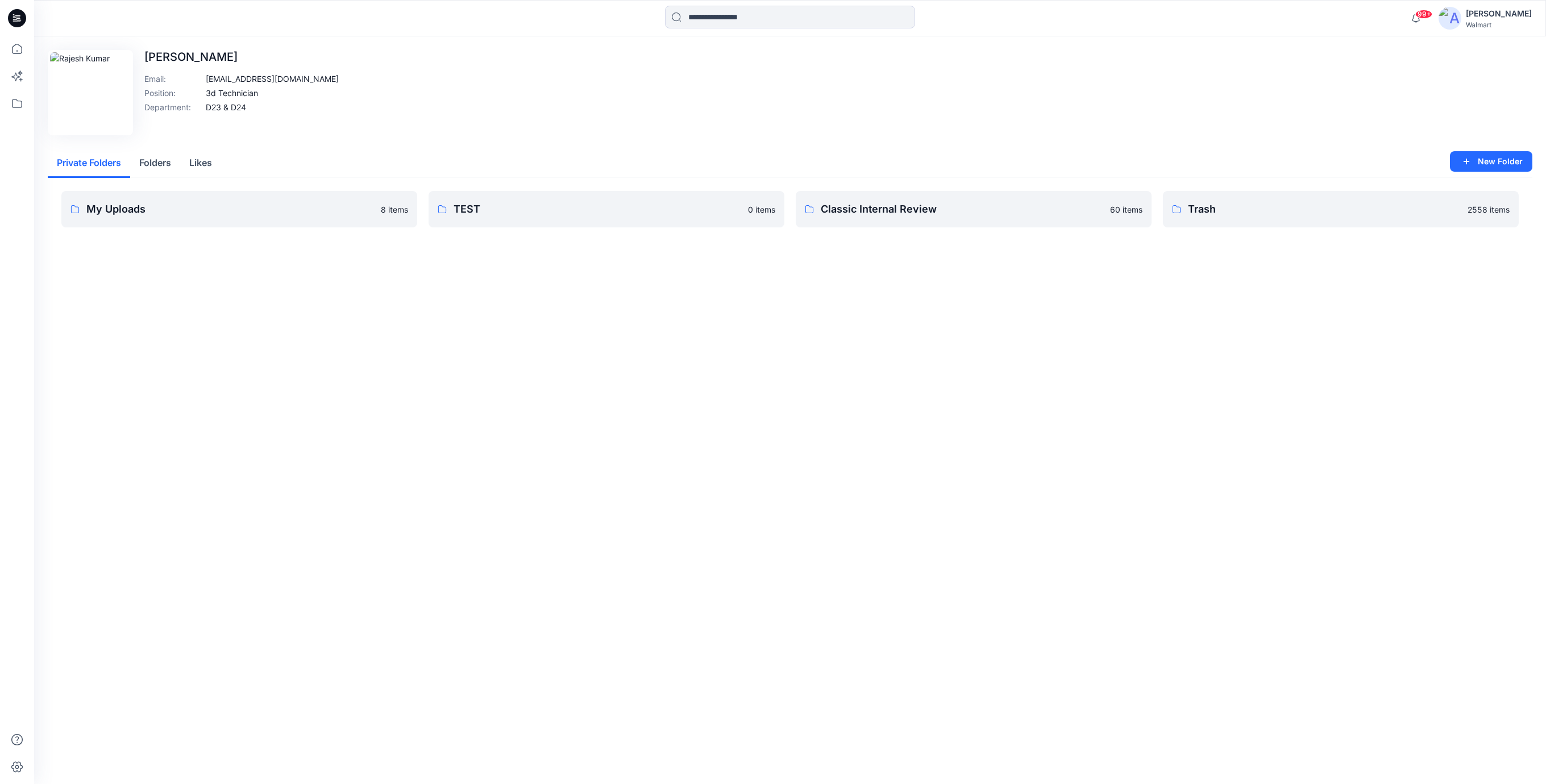
click at [24, 18] on icon at bounding box center [17, 18] width 18 height 18
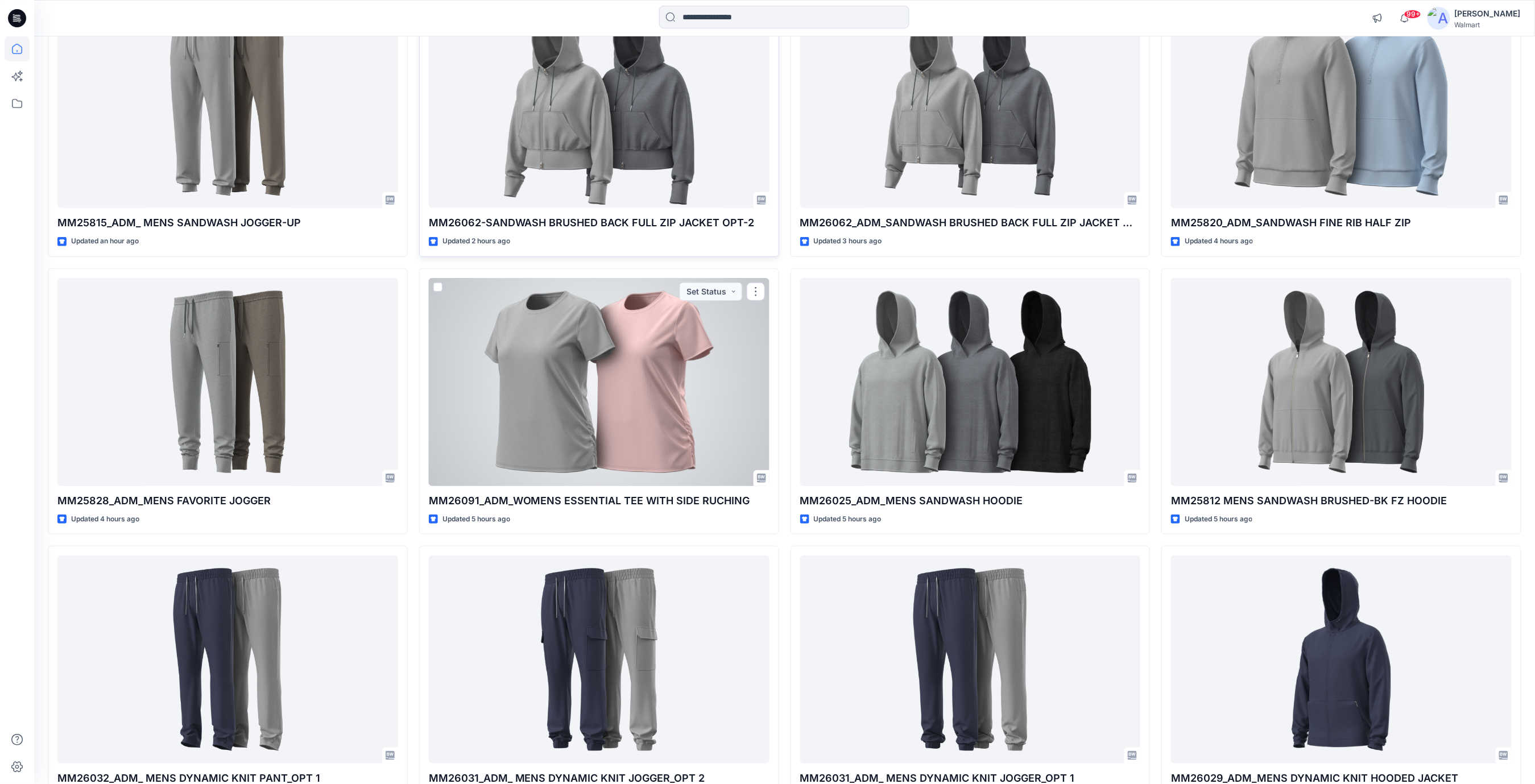
scroll to position [24, 0]
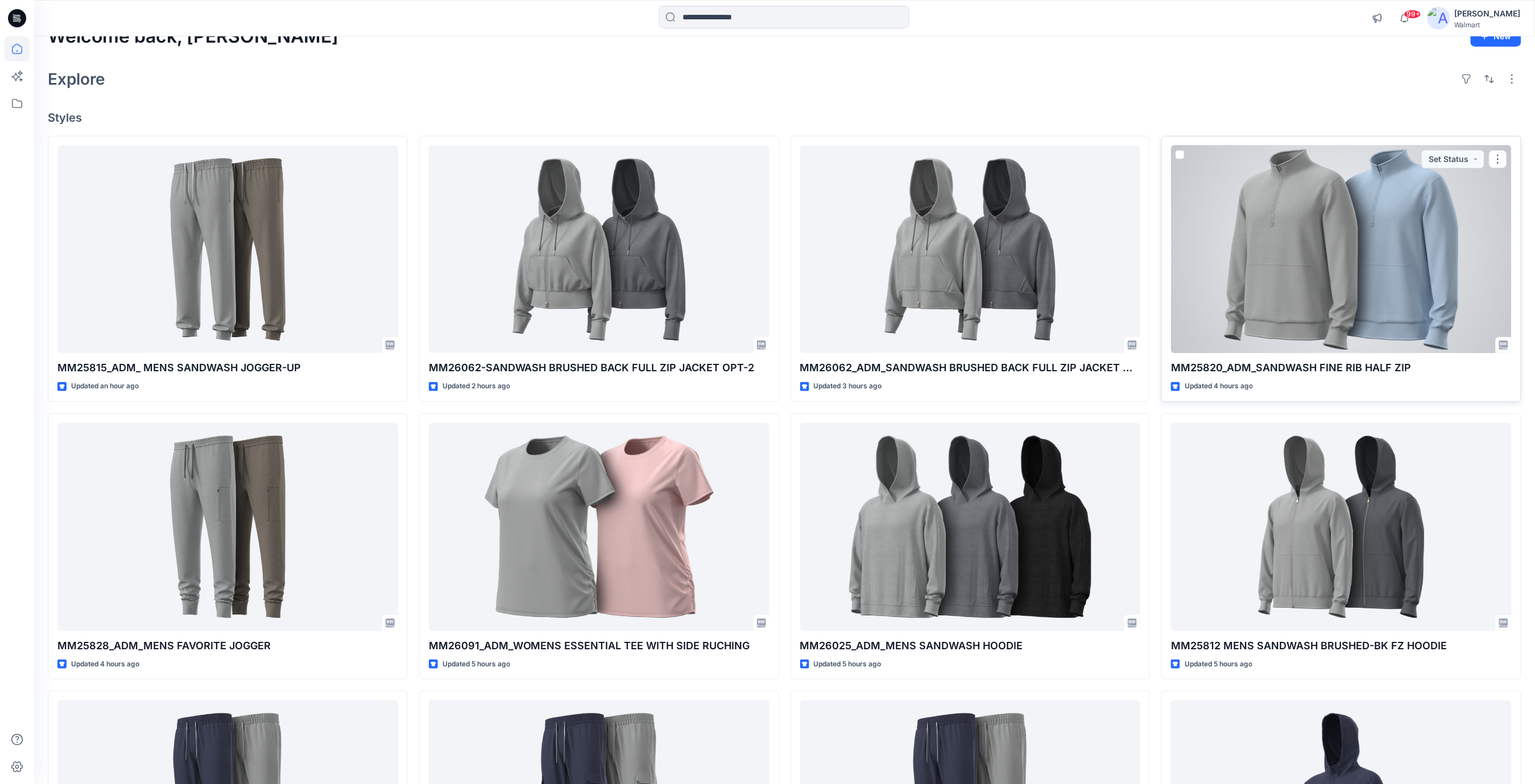
click at [1323, 248] on div at bounding box center [1341, 250] width 340 height 208
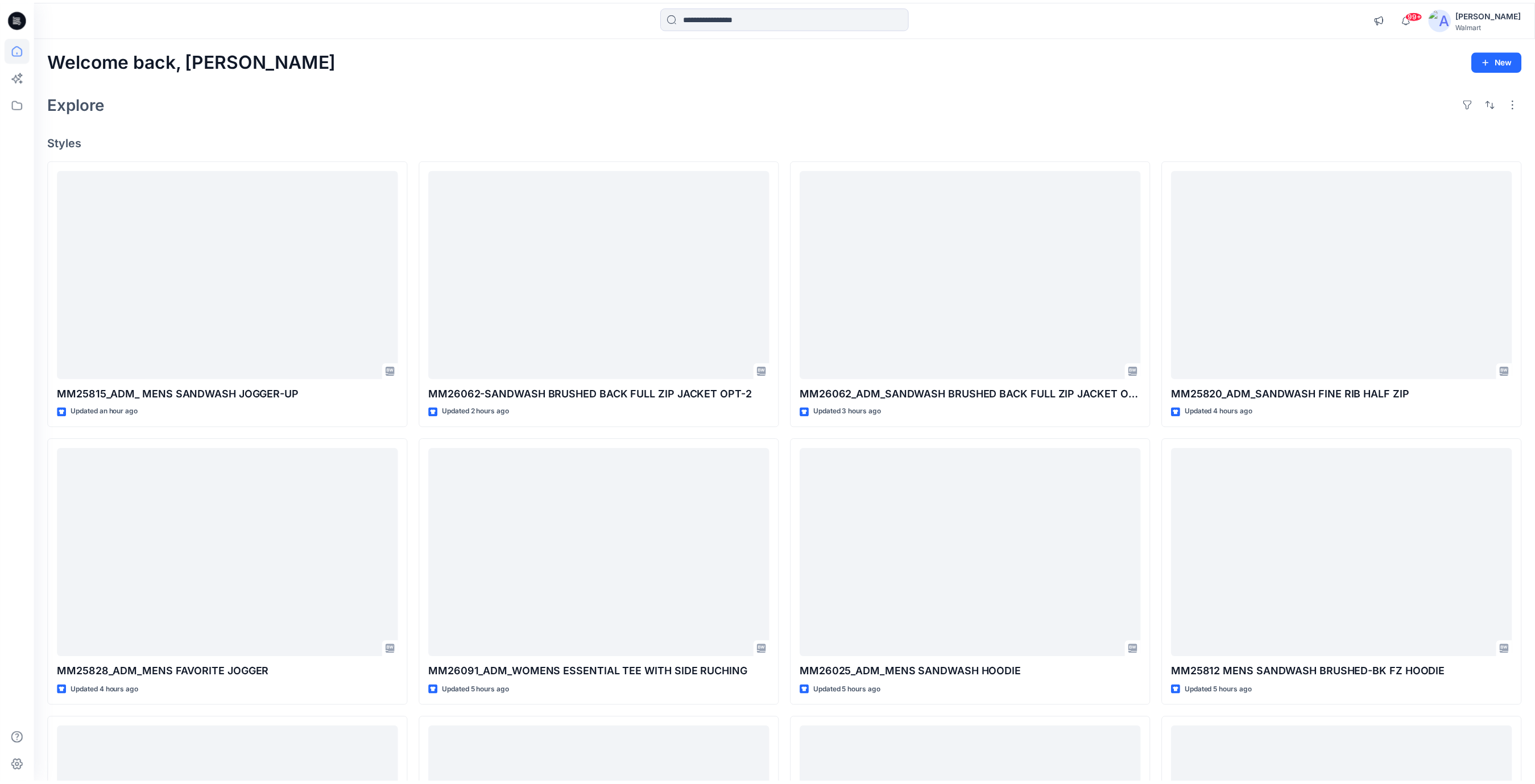
scroll to position [24, 0]
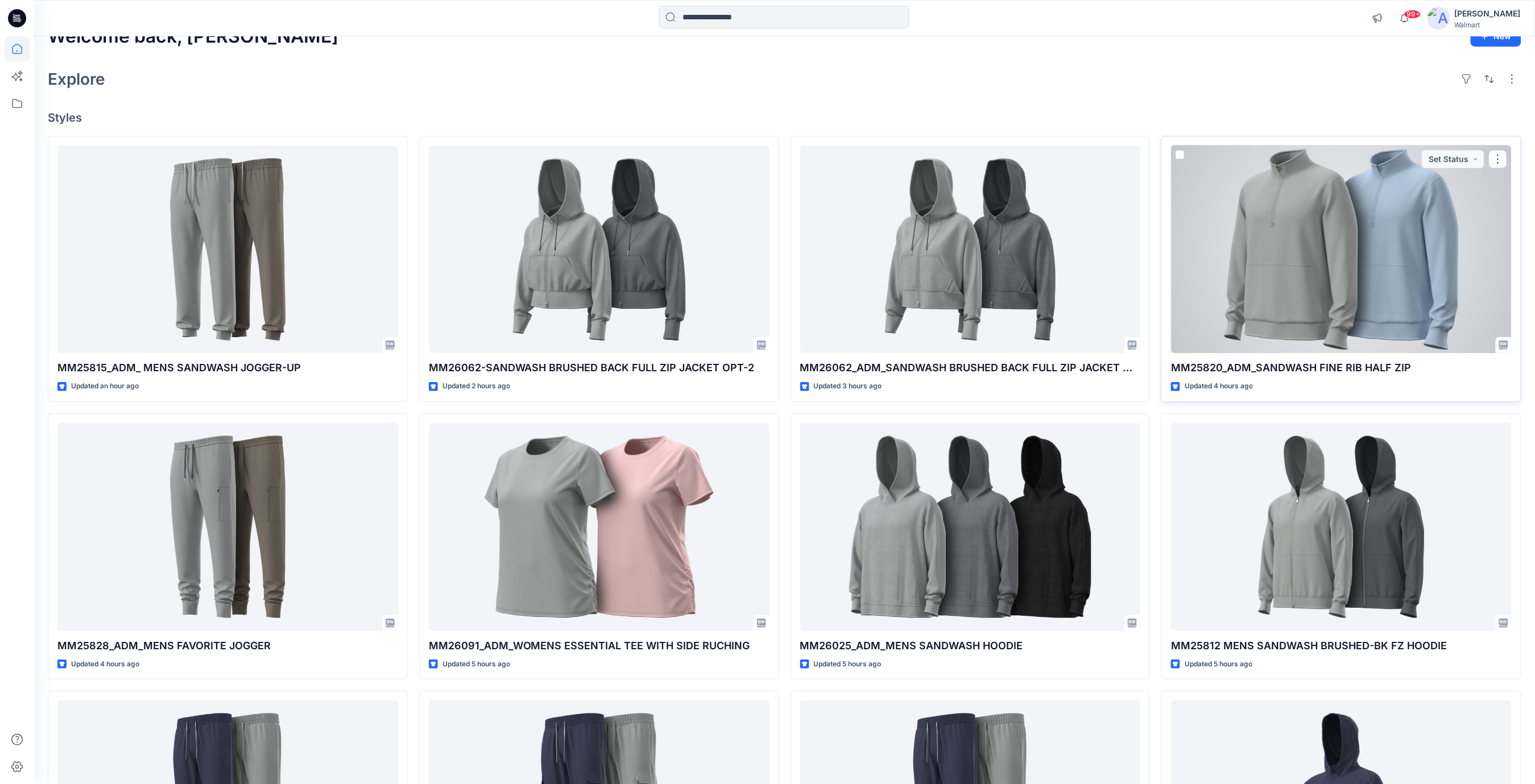
click at [1326, 264] on div at bounding box center [1341, 250] width 340 height 208
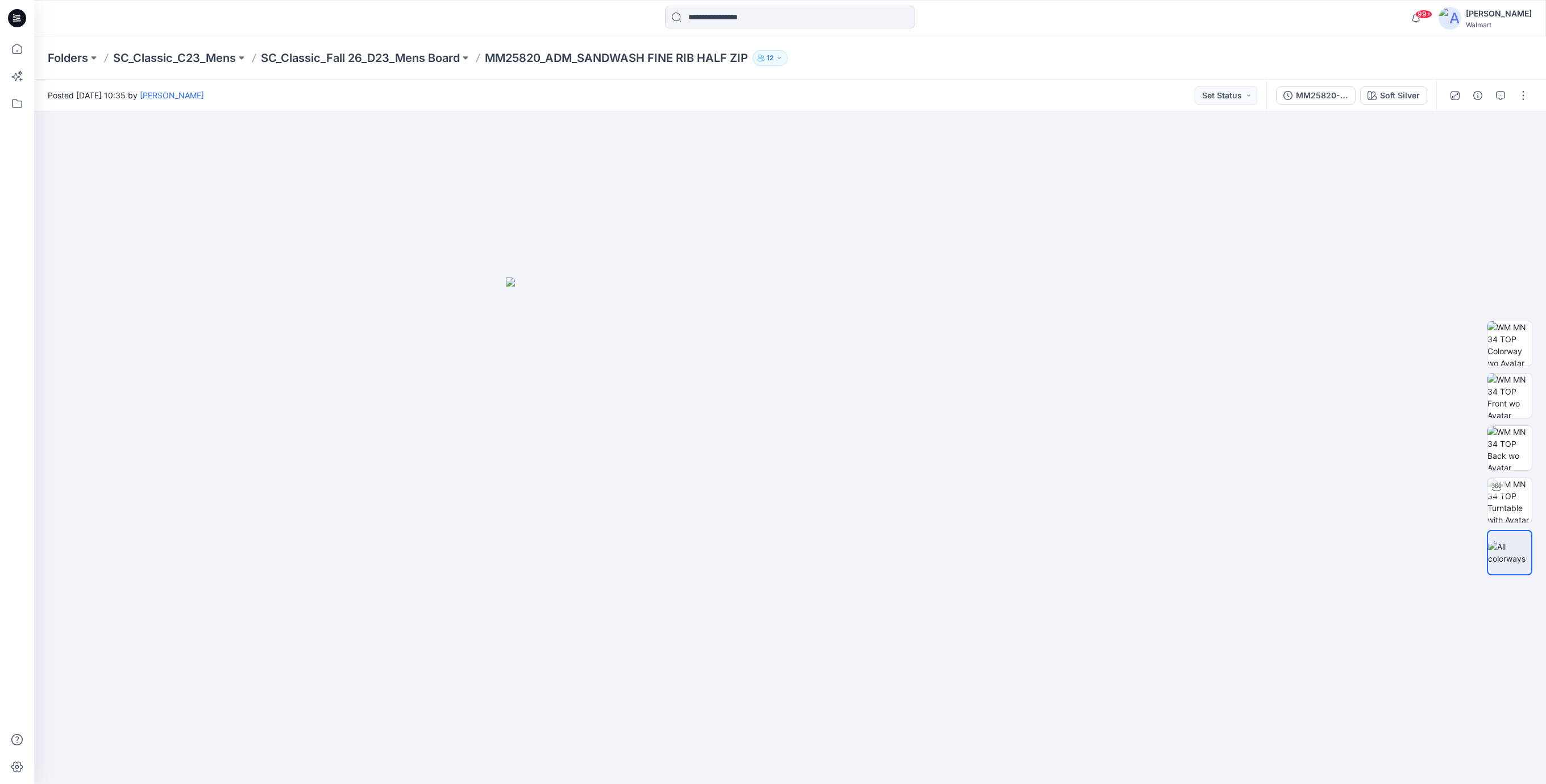
drag, startPoint x: 17, startPoint y: 15, endPoint x: 32, endPoint y: 2, distance: 19.8
click at [17, 15] on icon at bounding box center [17, 18] width 18 height 18
